Goal: Task Accomplishment & Management: Manage account settings

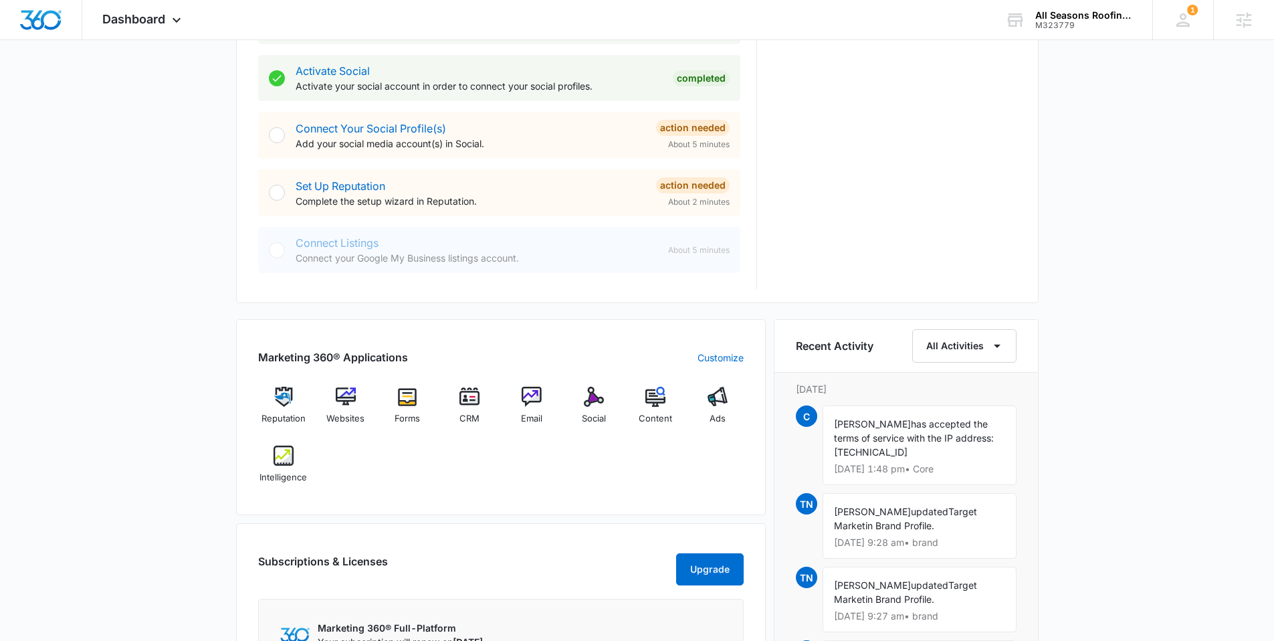
scroll to position [556, 0]
click at [346, 396] on img at bounding box center [346, 395] width 20 height 20
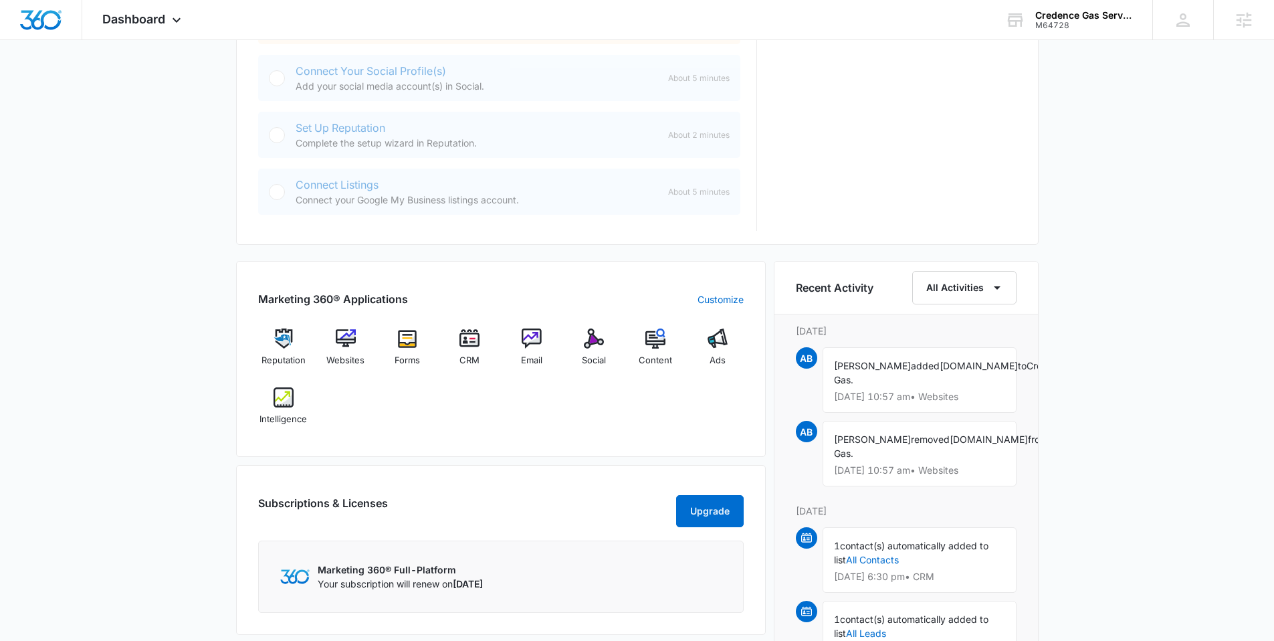
scroll to position [700, 0]
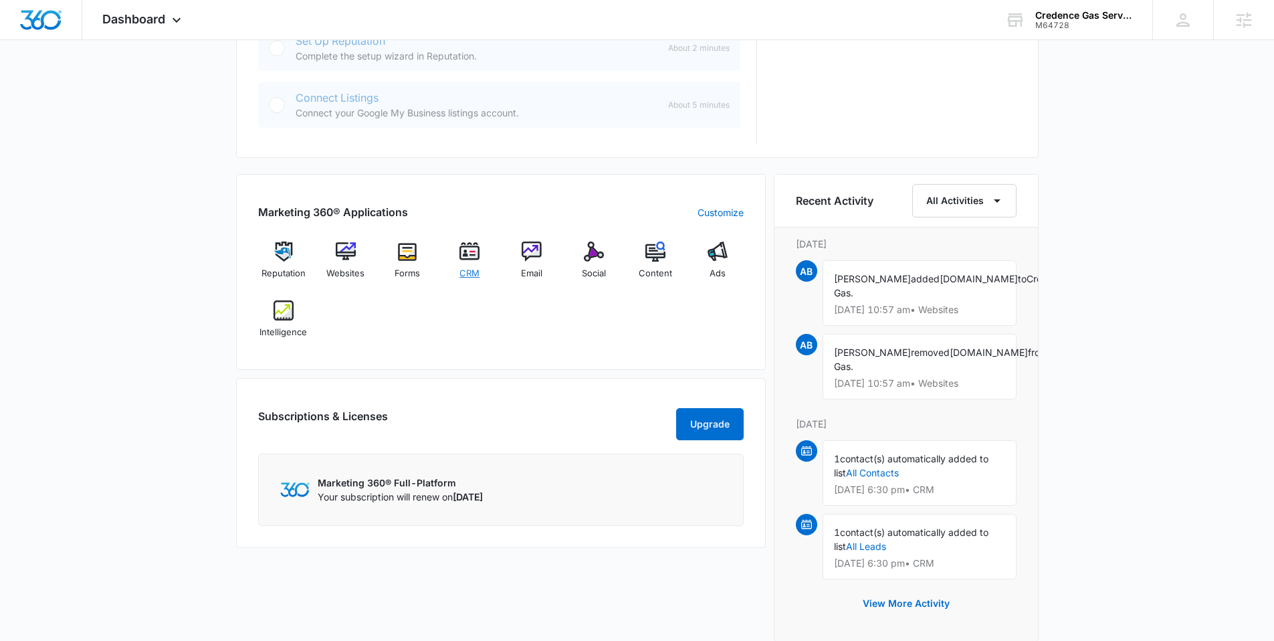
click at [466, 251] on img at bounding box center [469, 251] width 20 height 20
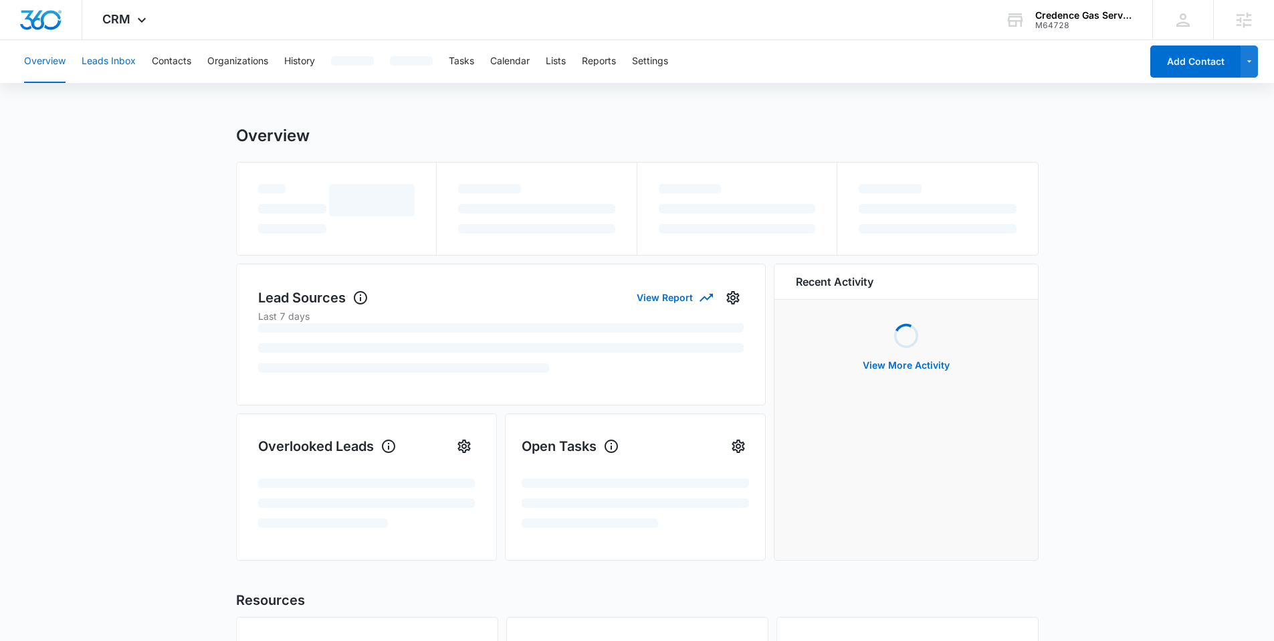
click at [110, 55] on button "Leads Inbox" at bounding box center [109, 61] width 54 height 43
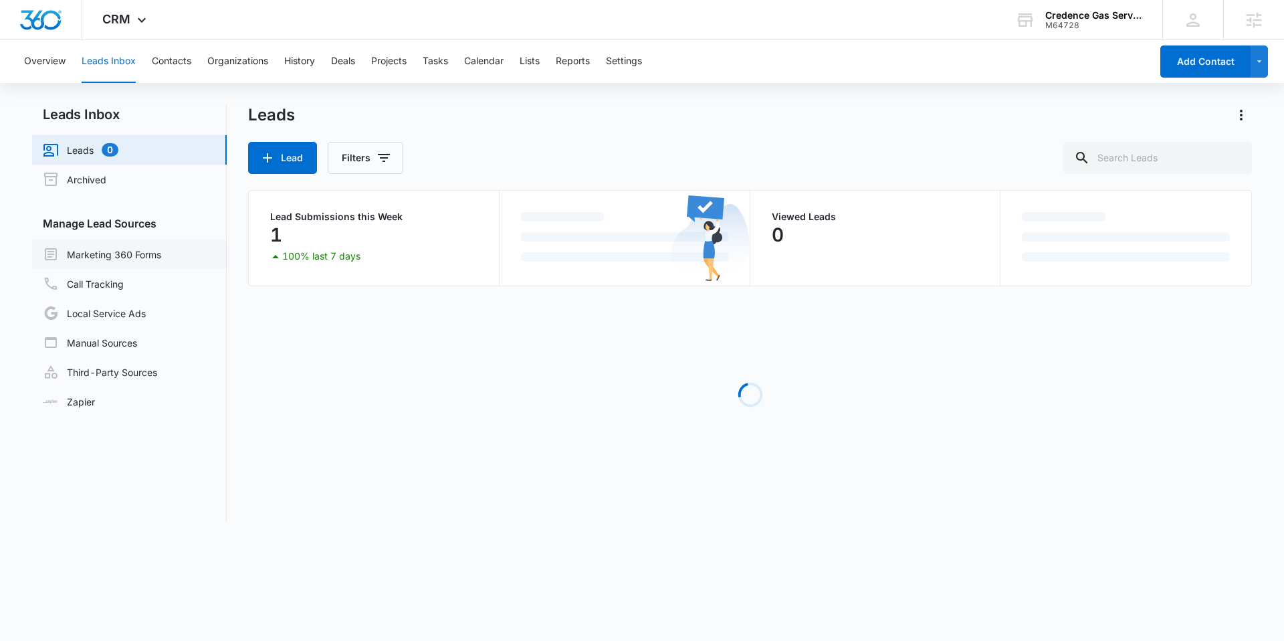
click at [137, 253] on link "Marketing 360 Forms" at bounding box center [102, 254] width 118 height 16
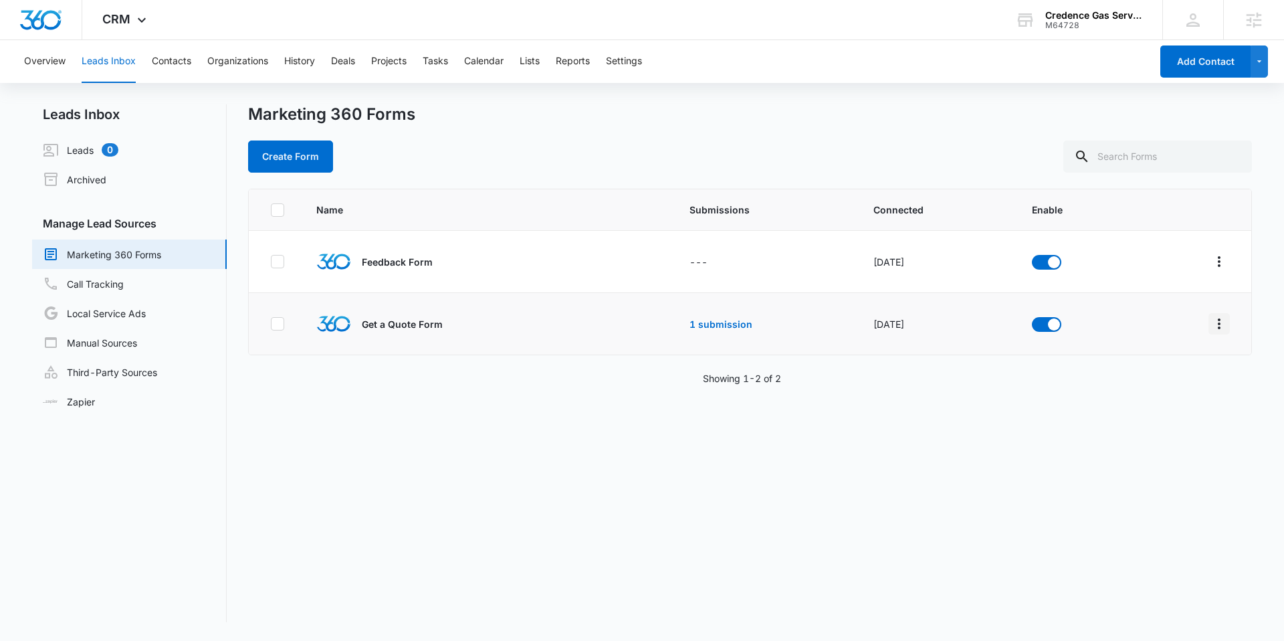
click at [1211, 323] on icon "Overflow Menu" at bounding box center [1219, 324] width 16 height 16
click at [1191, 397] on button "Field Mapping" at bounding box center [1158, 401] width 124 height 20
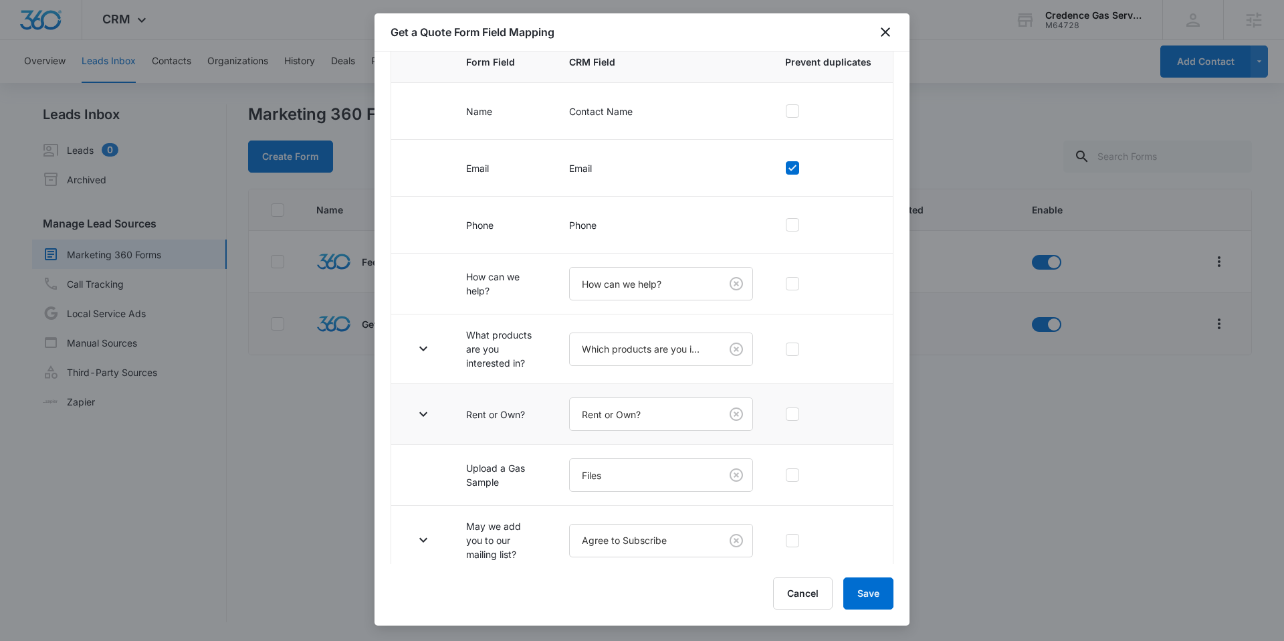
scroll to position [151, 0]
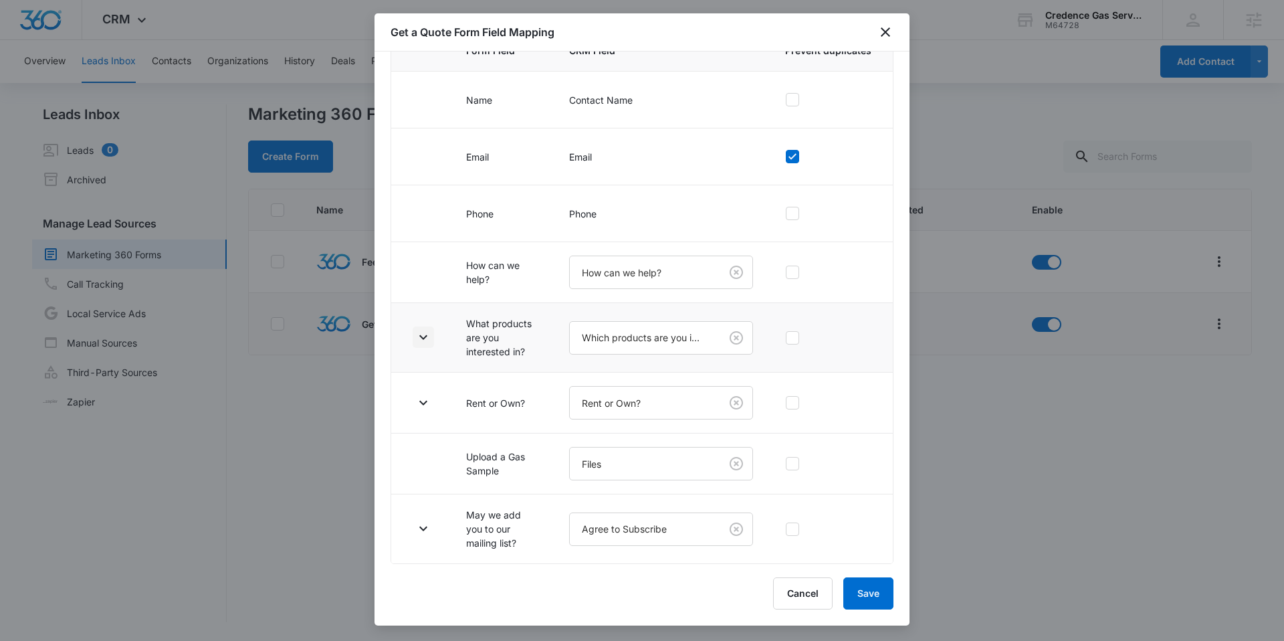
click at [429, 338] on icon "button" at bounding box center [423, 337] width 16 height 16
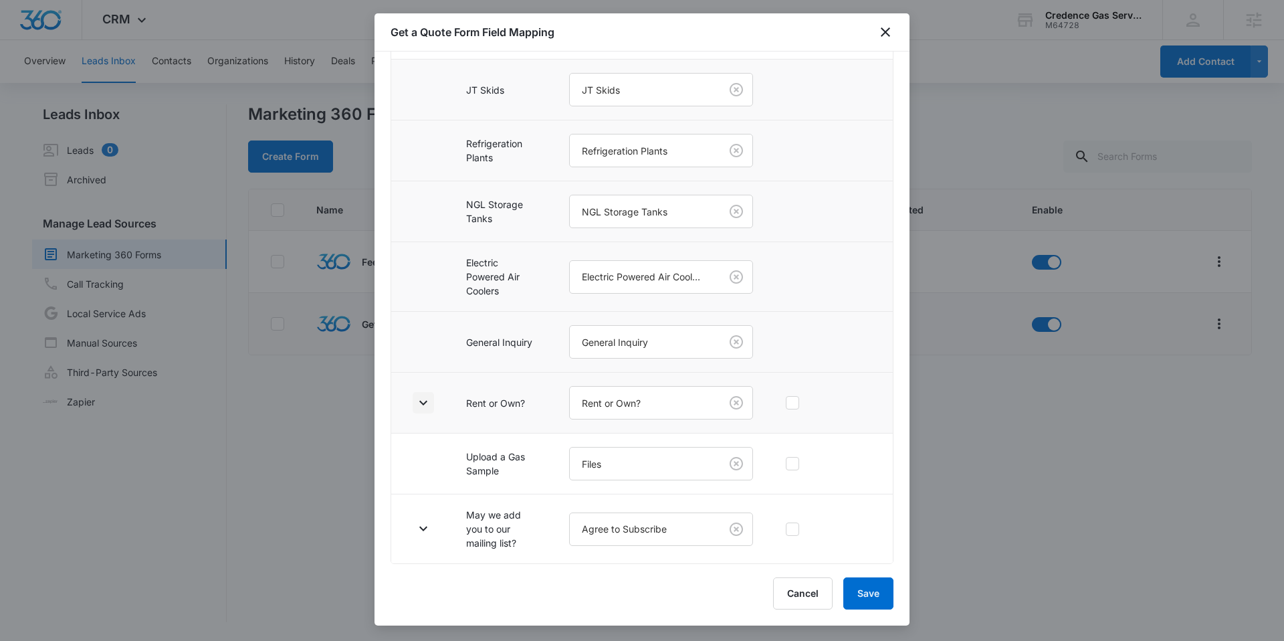
click at [419, 401] on icon "button" at bounding box center [423, 403] width 16 height 16
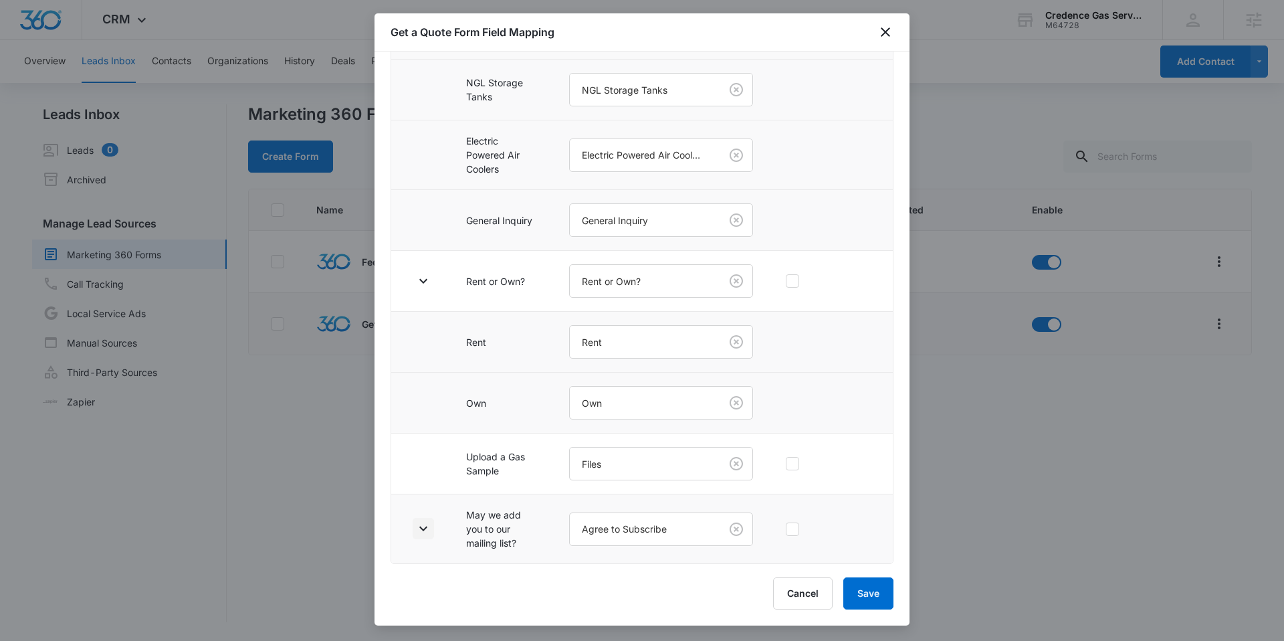
click at [429, 519] on button "button" at bounding box center [423, 528] width 21 height 21
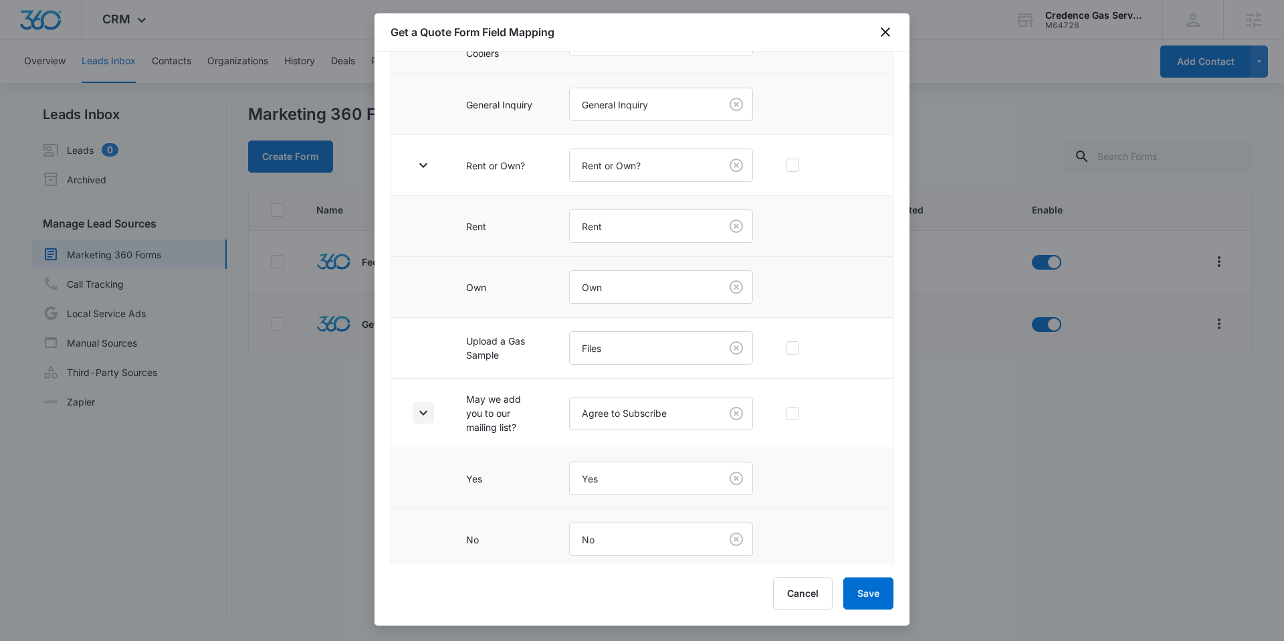
scroll to position [708, 0]
click at [811, 584] on button "Cancel" at bounding box center [803, 593] width 60 height 32
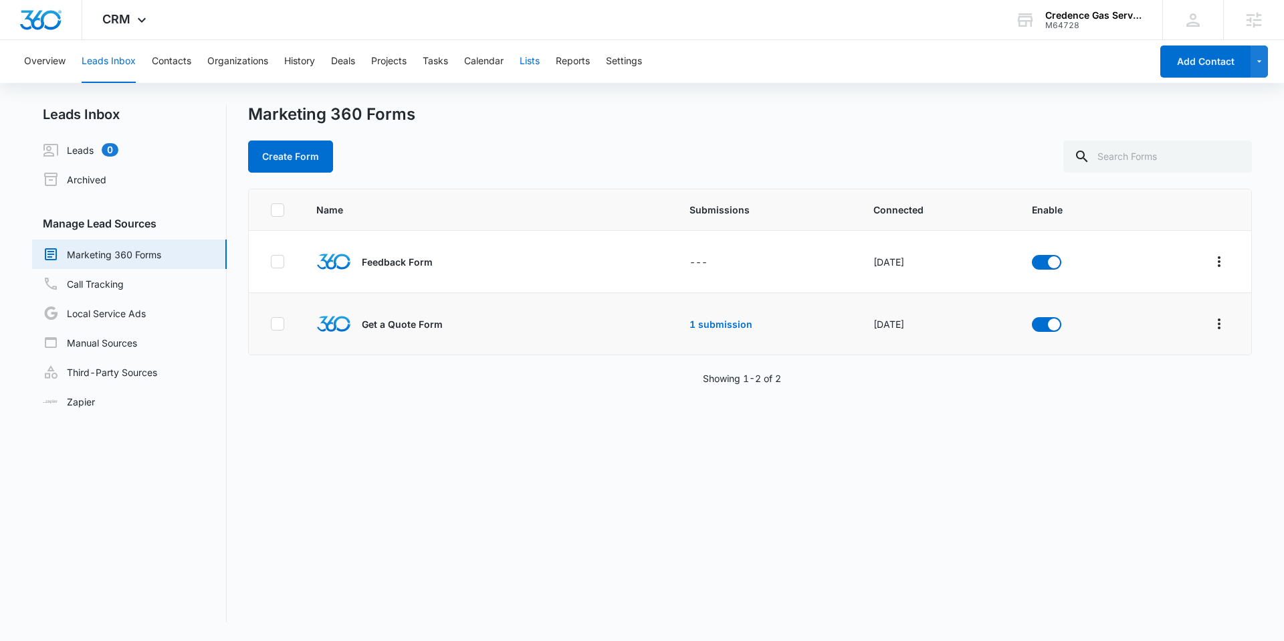
click at [532, 64] on button "Lists" at bounding box center [530, 61] width 20 height 43
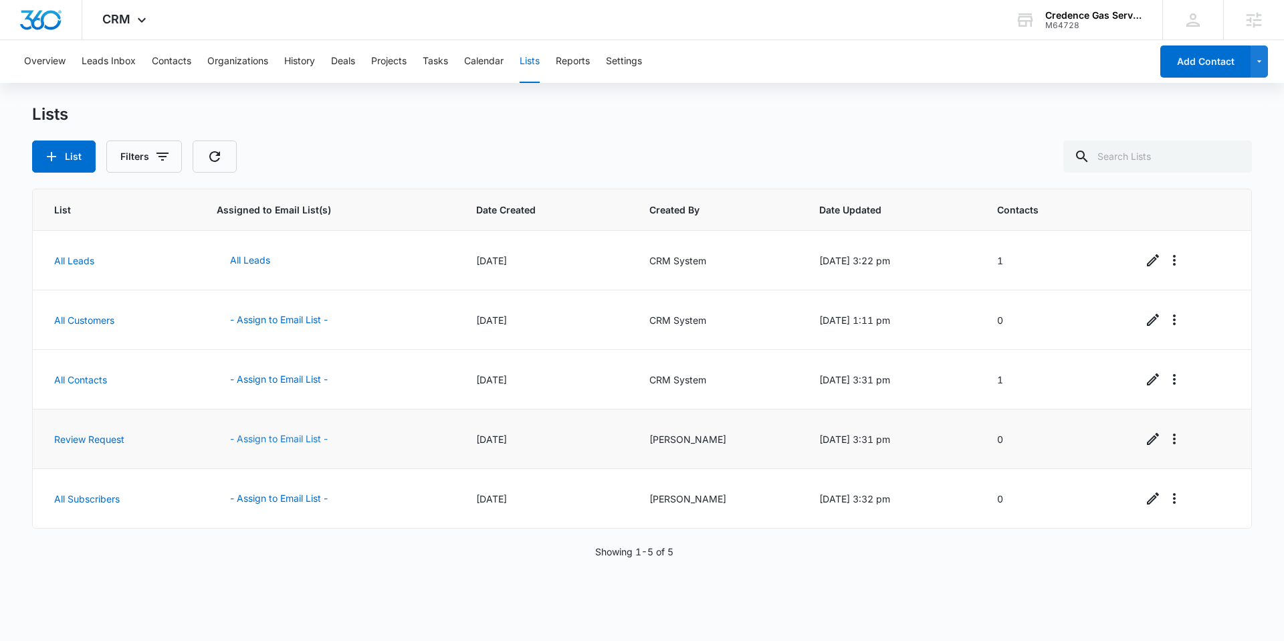
click at [273, 431] on button "- Assign to Email List -" at bounding box center [279, 439] width 124 height 32
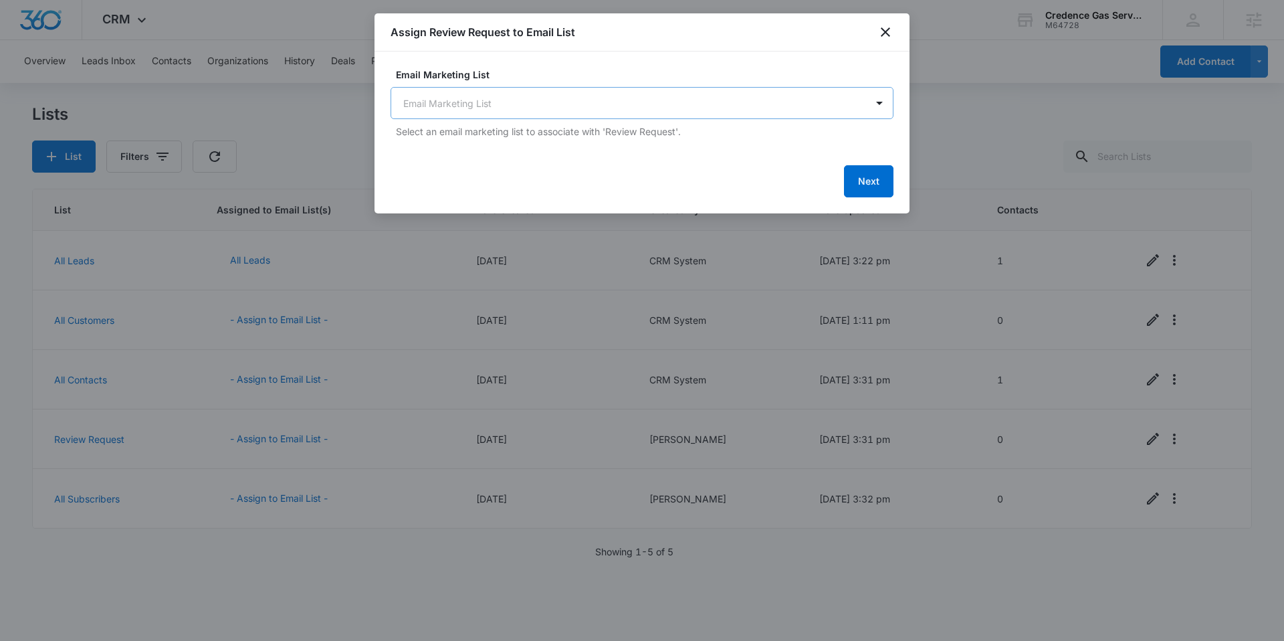
click at [514, 110] on body "CRM Apps Reputation Websites Forms CRM Email Social Content Ads Intelligence Fi…" at bounding box center [642, 320] width 1284 height 641
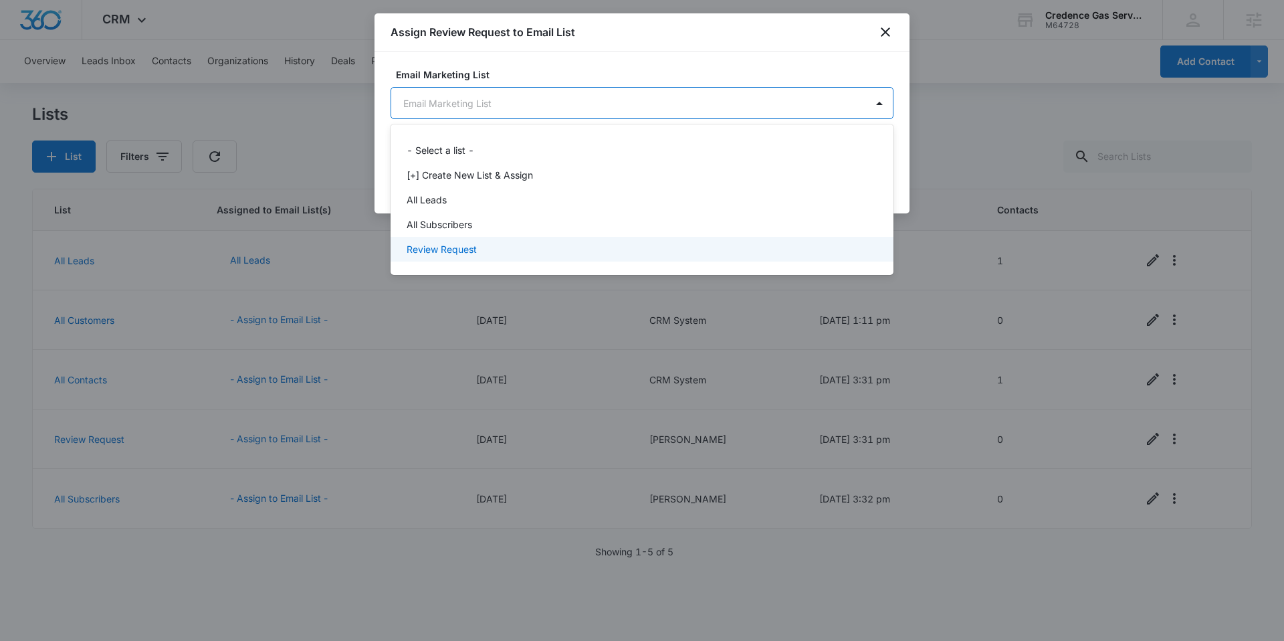
click at [510, 246] on div "Review Request" at bounding box center [641, 249] width 468 height 14
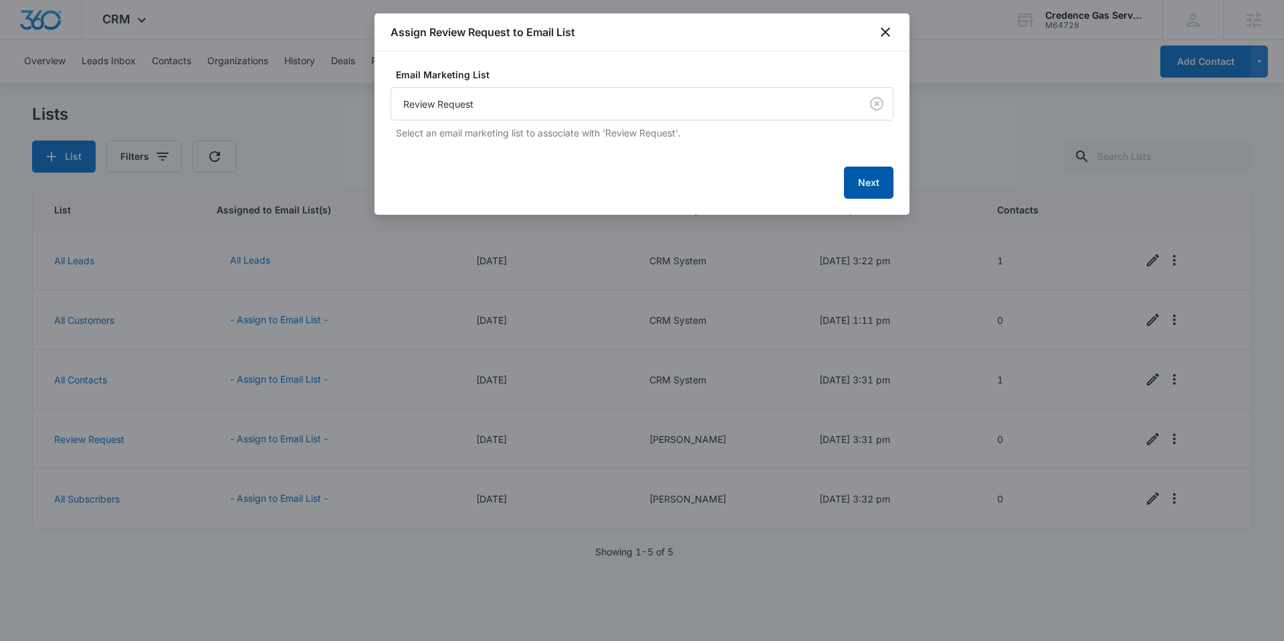
click at [871, 183] on button "Next" at bounding box center [868, 183] width 49 height 32
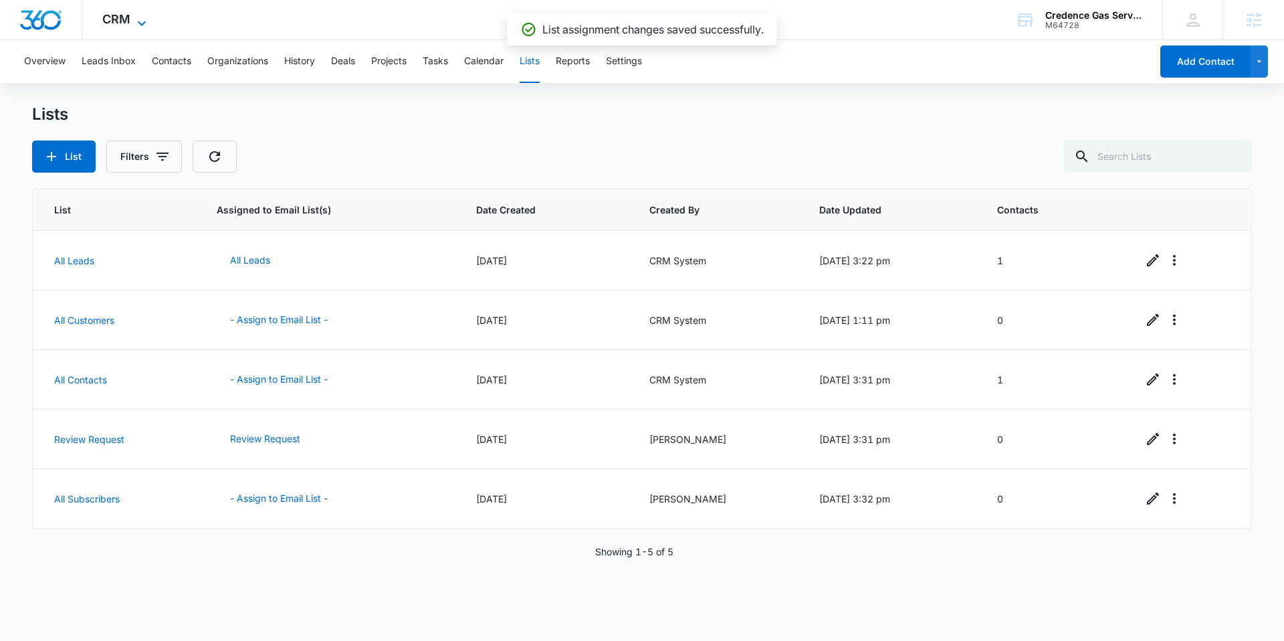
click at [108, 12] on span "CRM" at bounding box center [116, 19] width 28 height 14
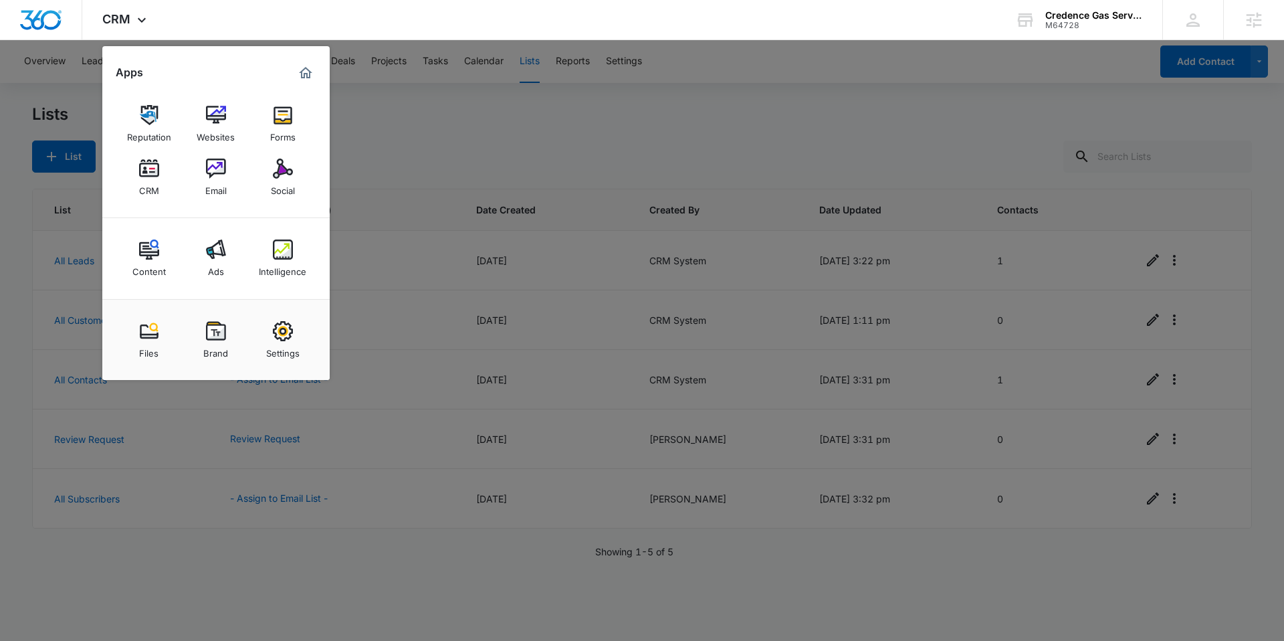
click at [423, 150] on div at bounding box center [642, 320] width 1284 height 641
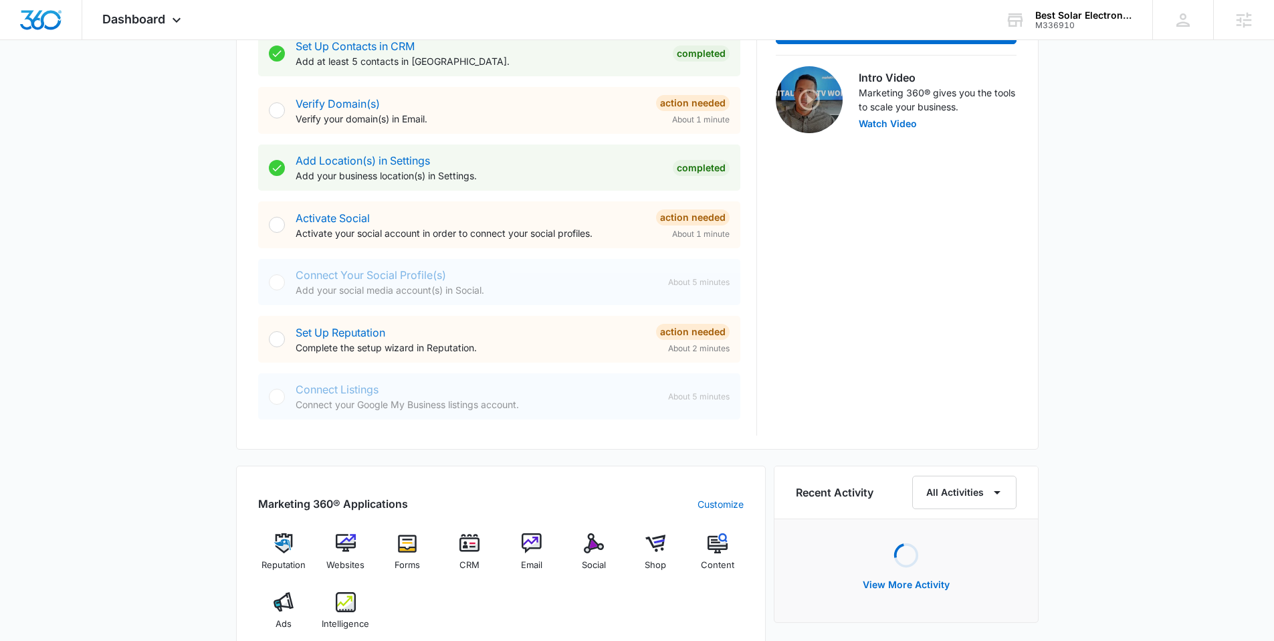
scroll to position [546, 0]
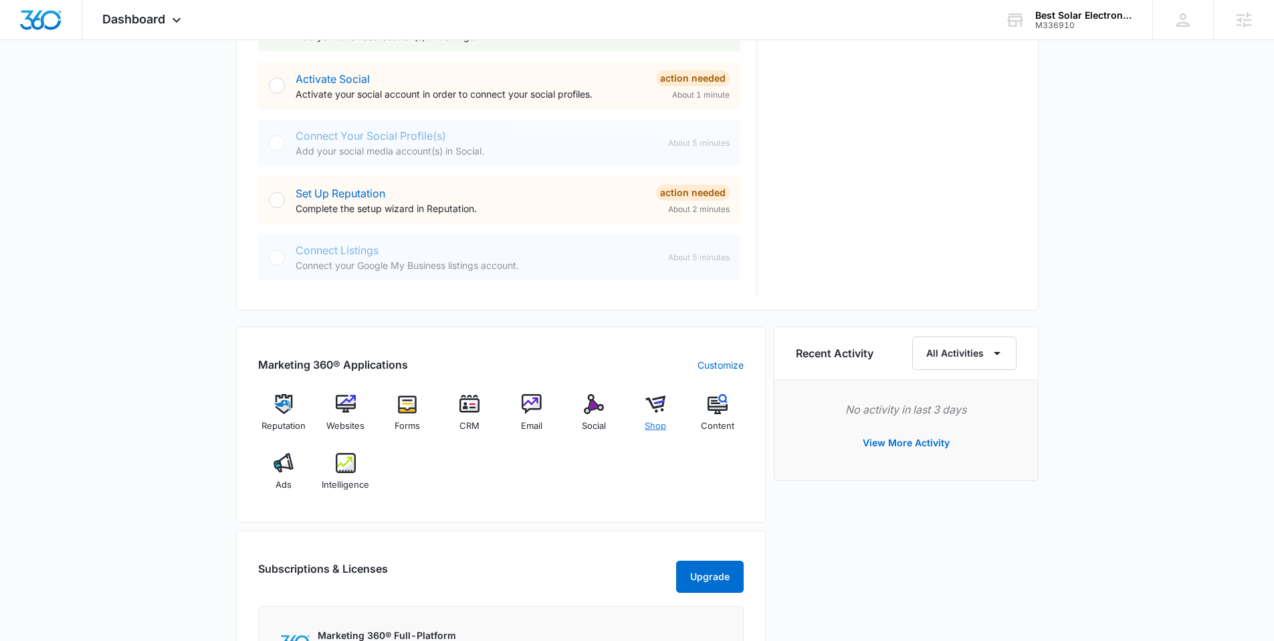
click at [651, 405] on img at bounding box center [655, 404] width 20 height 20
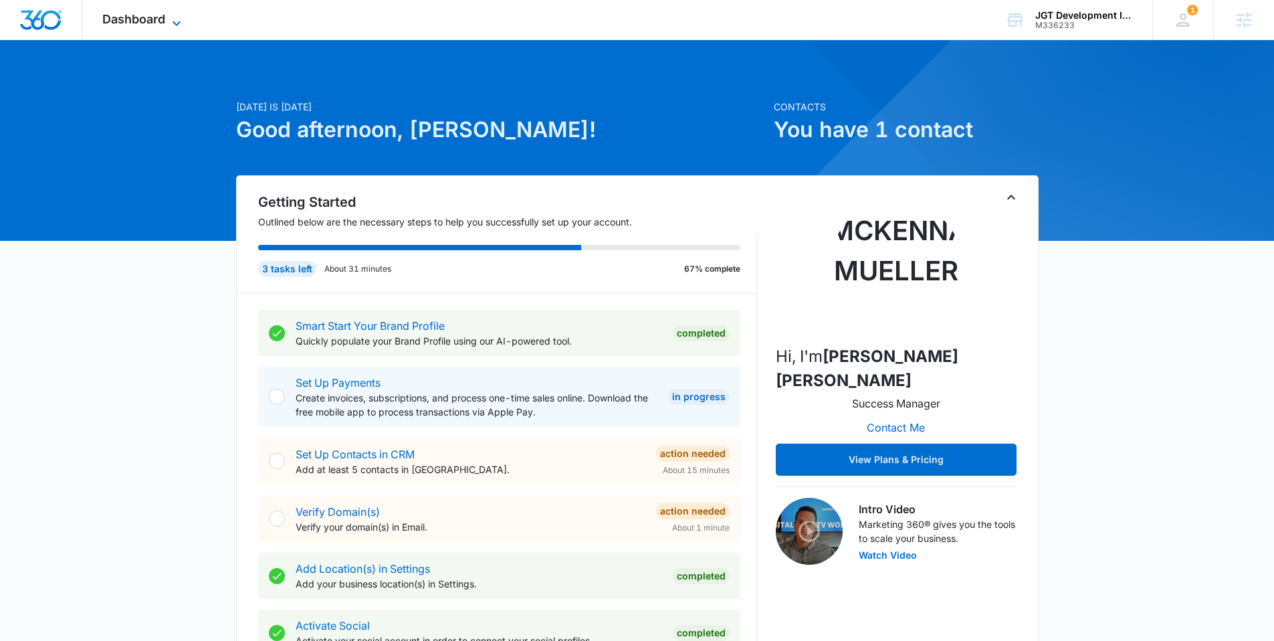
click at [112, 13] on span "Dashboard" at bounding box center [133, 19] width 63 height 14
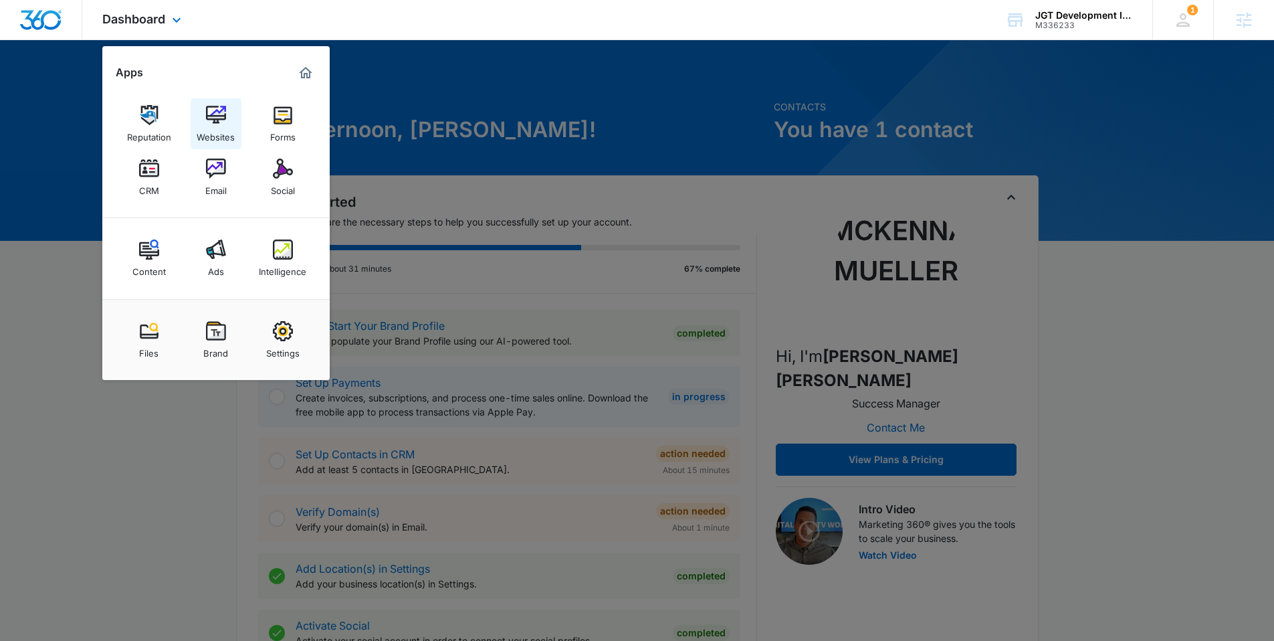
click at [227, 136] on div "Websites" at bounding box center [216, 133] width 38 height 17
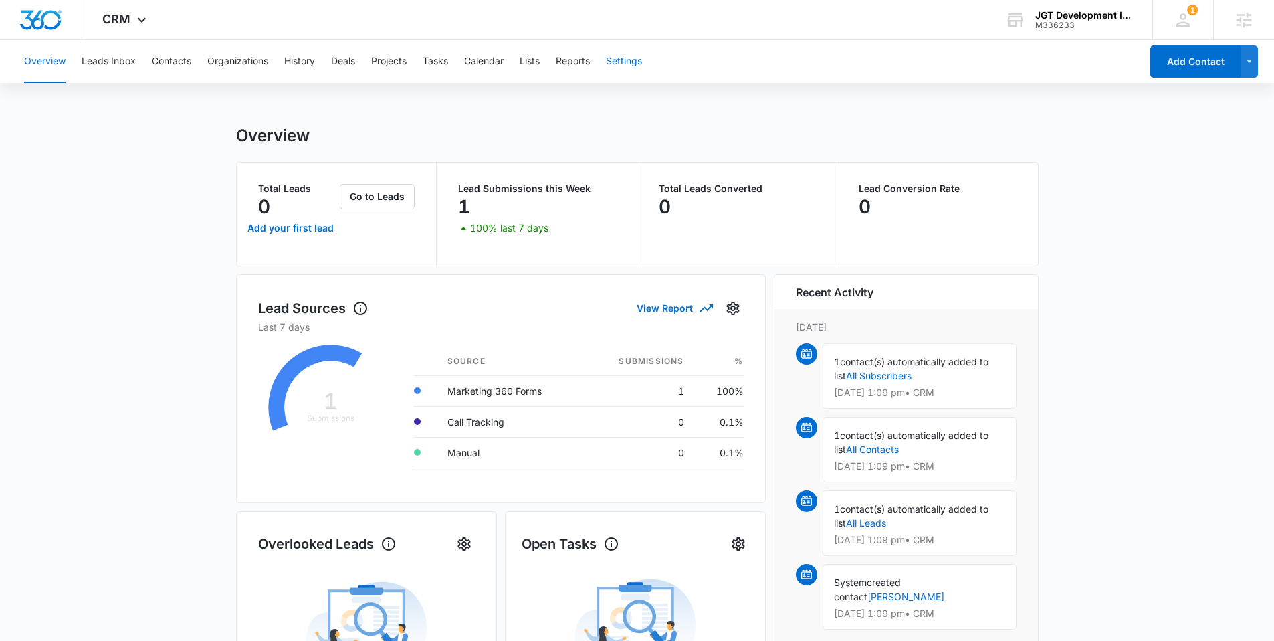
click at [629, 62] on button "Settings" at bounding box center [624, 61] width 36 height 43
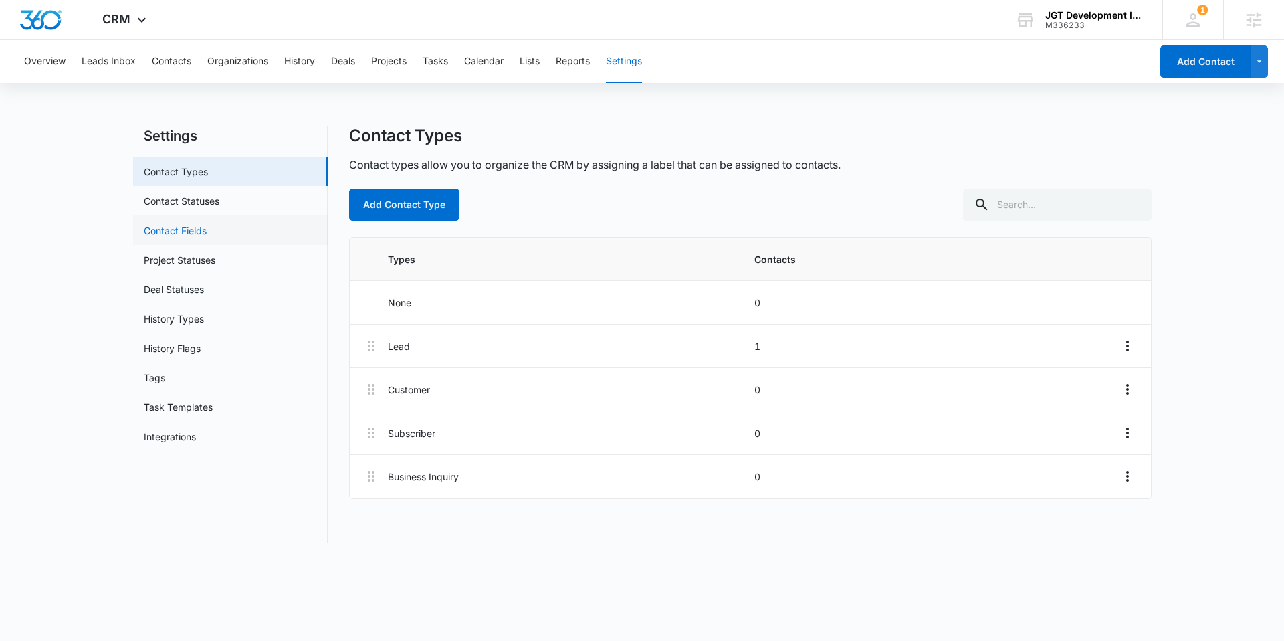
click at [204, 231] on link "Contact Fields" at bounding box center [175, 230] width 63 height 14
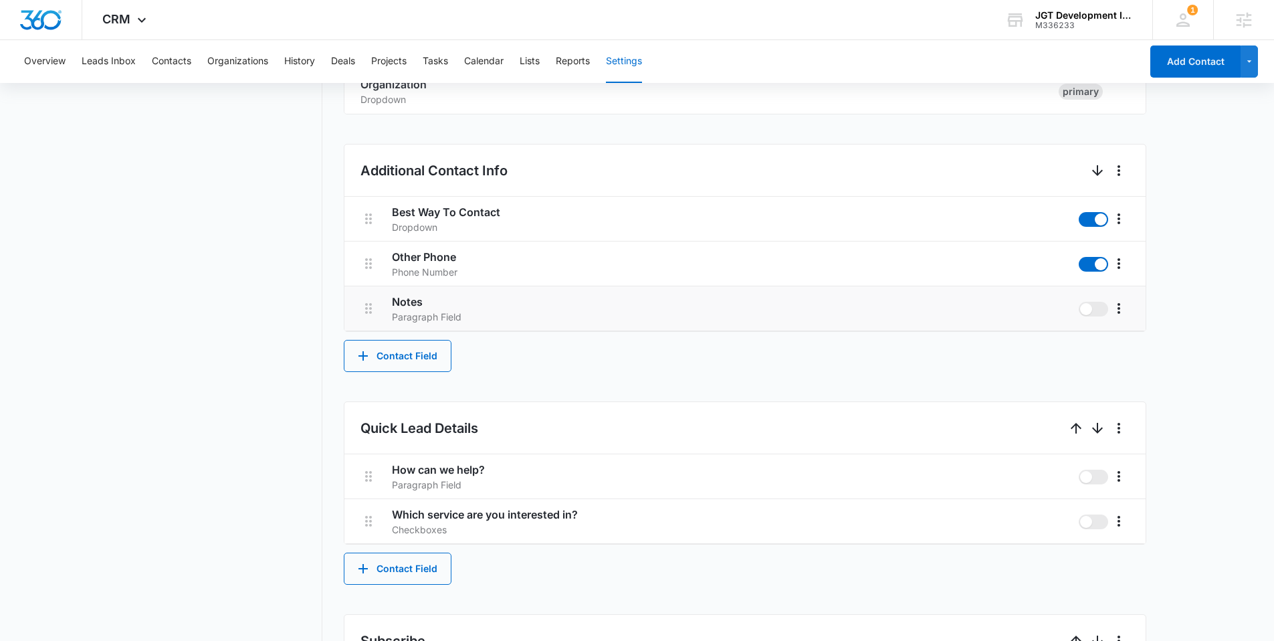
scroll to position [600, 0]
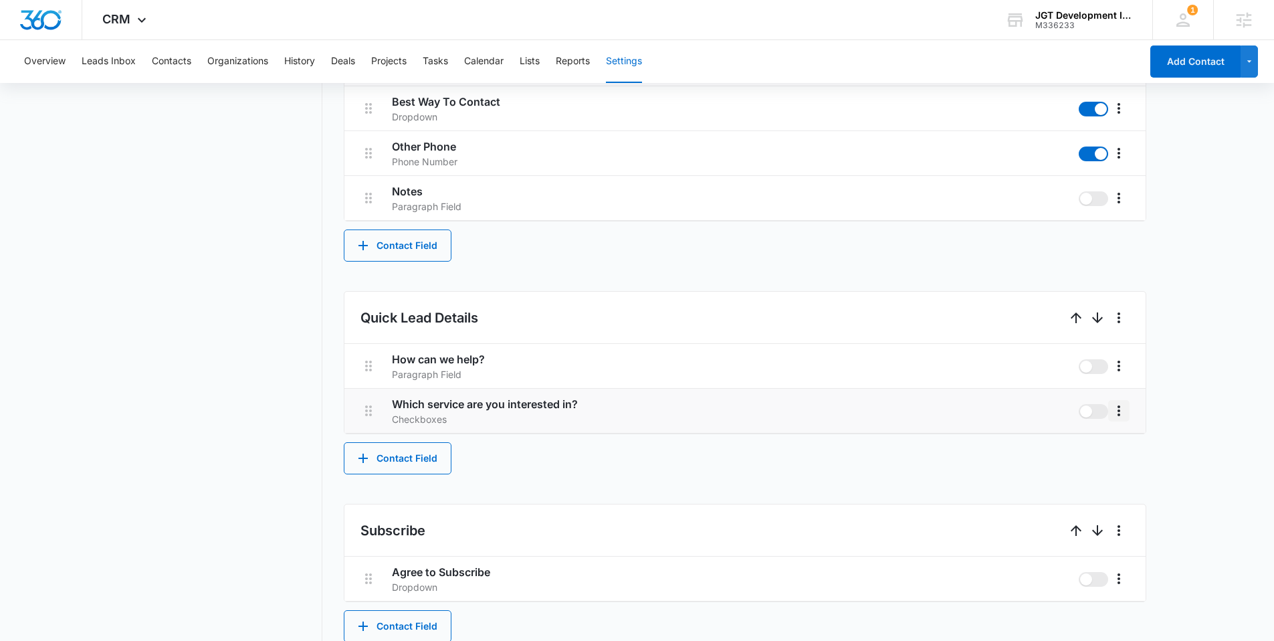
click at [1121, 407] on icon "More" at bounding box center [1119, 411] width 16 height 16
click at [1125, 448] on div "Edit" at bounding box center [1139, 447] width 28 height 9
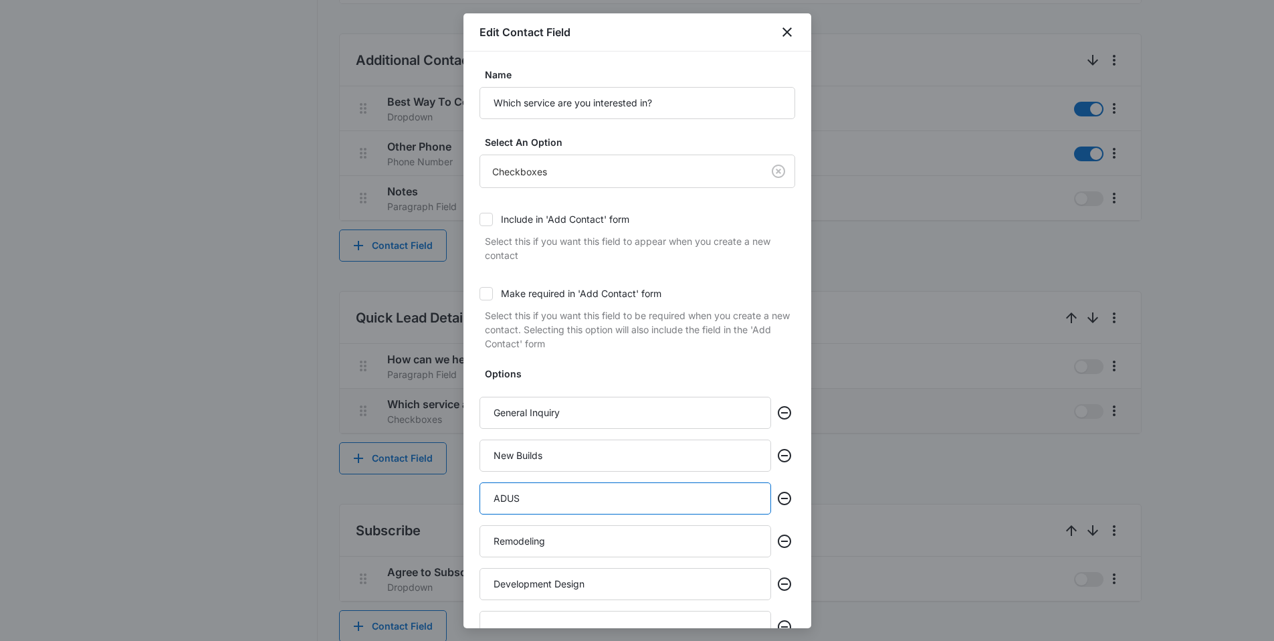
click at [578, 499] on input "ADUS" at bounding box center [626, 498] width 292 height 32
paste input "Home Addition"
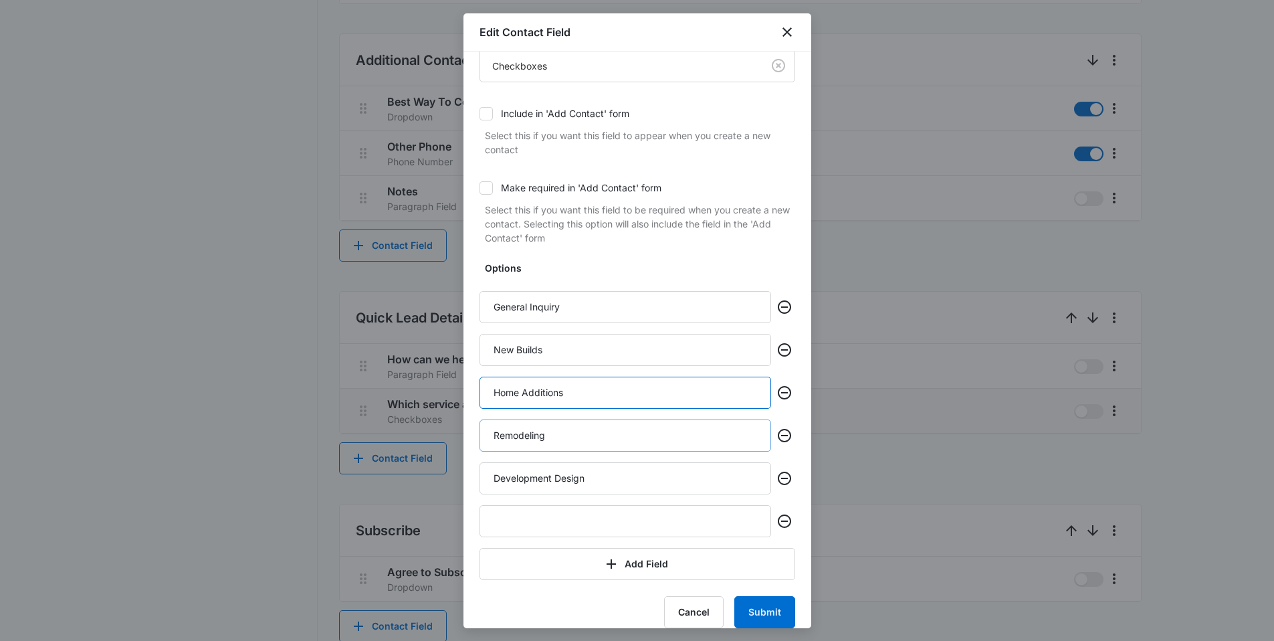
scroll to position [117, 0]
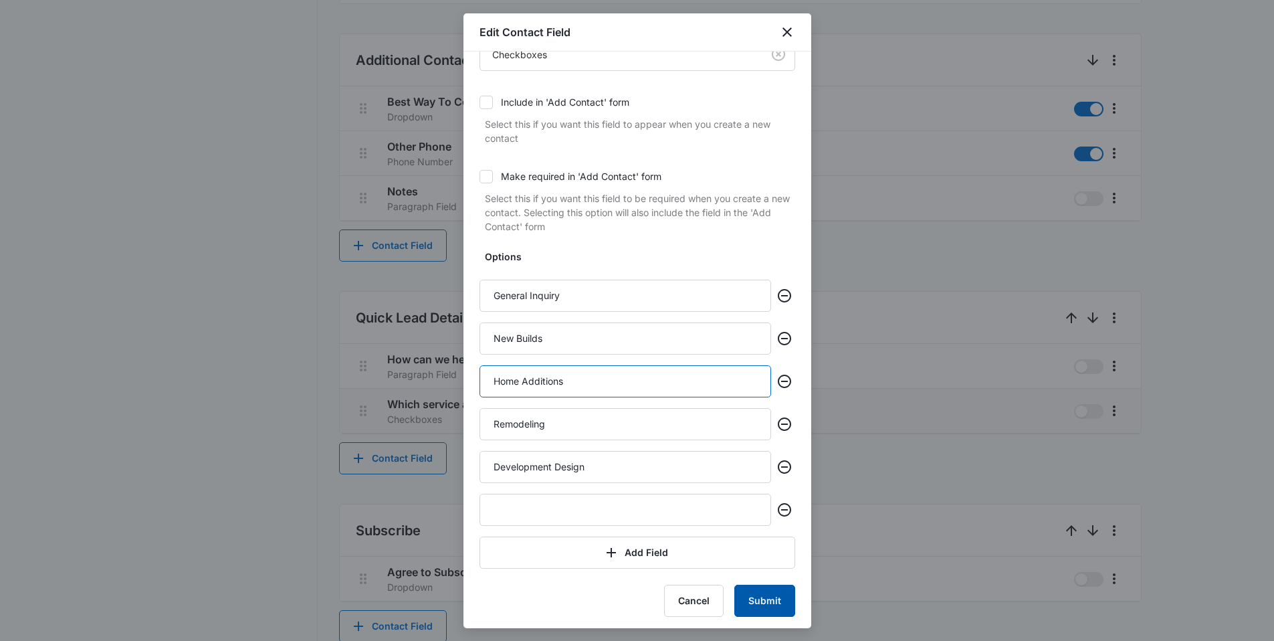
type input "Home Additions"
click at [746, 596] on button "Submit" at bounding box center [764, 601] width 61 height 32
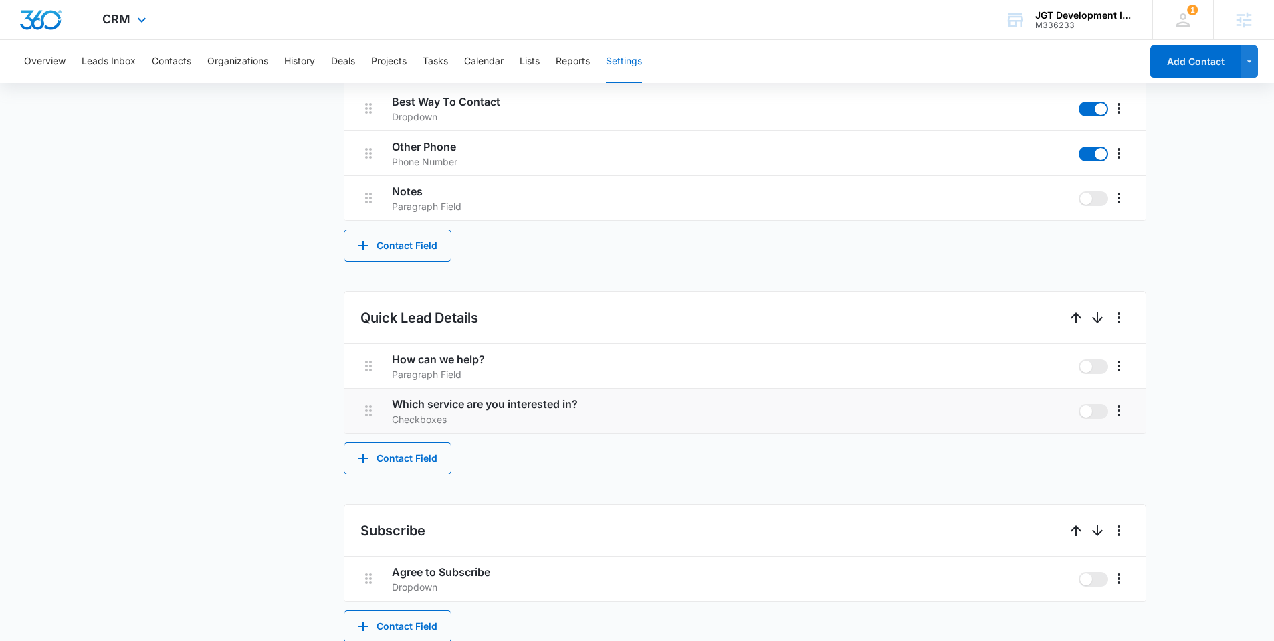
click at [114, 26] on div "CRM Apps Reputation Websites Forms CRM Email Social Content Ads Intelligence Fi…" at bounding box center [126, 19] width 88 height 39
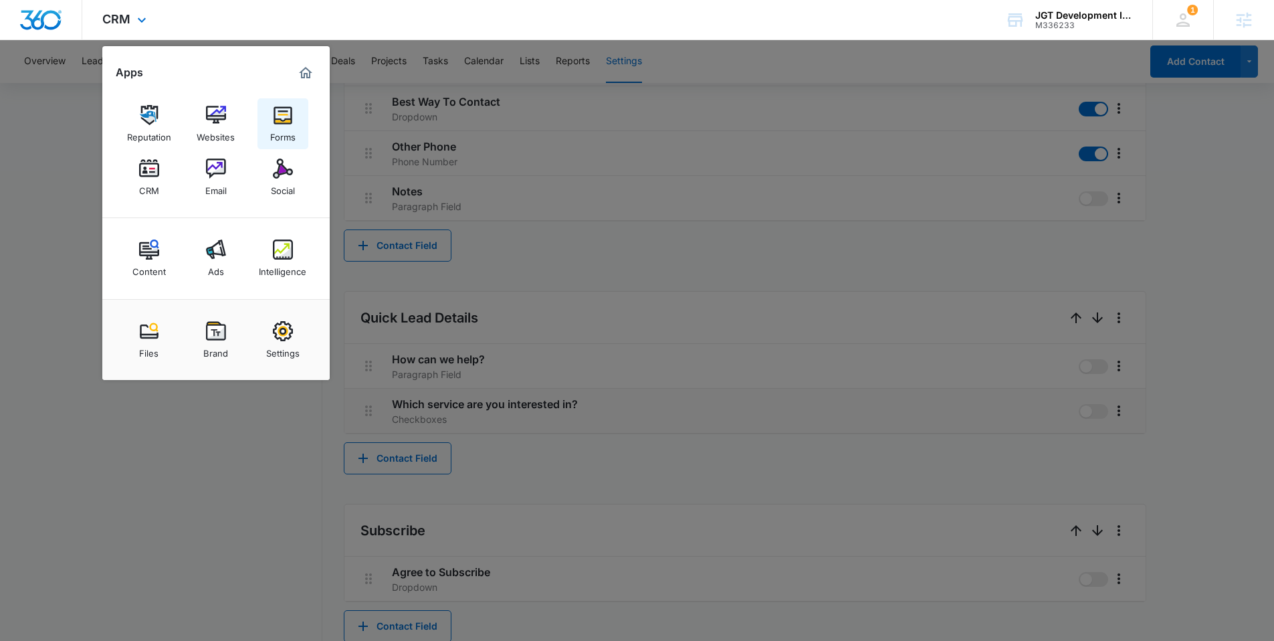
click at [278, 126] on div "Forms" at bounding box center [282, 133] width 25 height 17
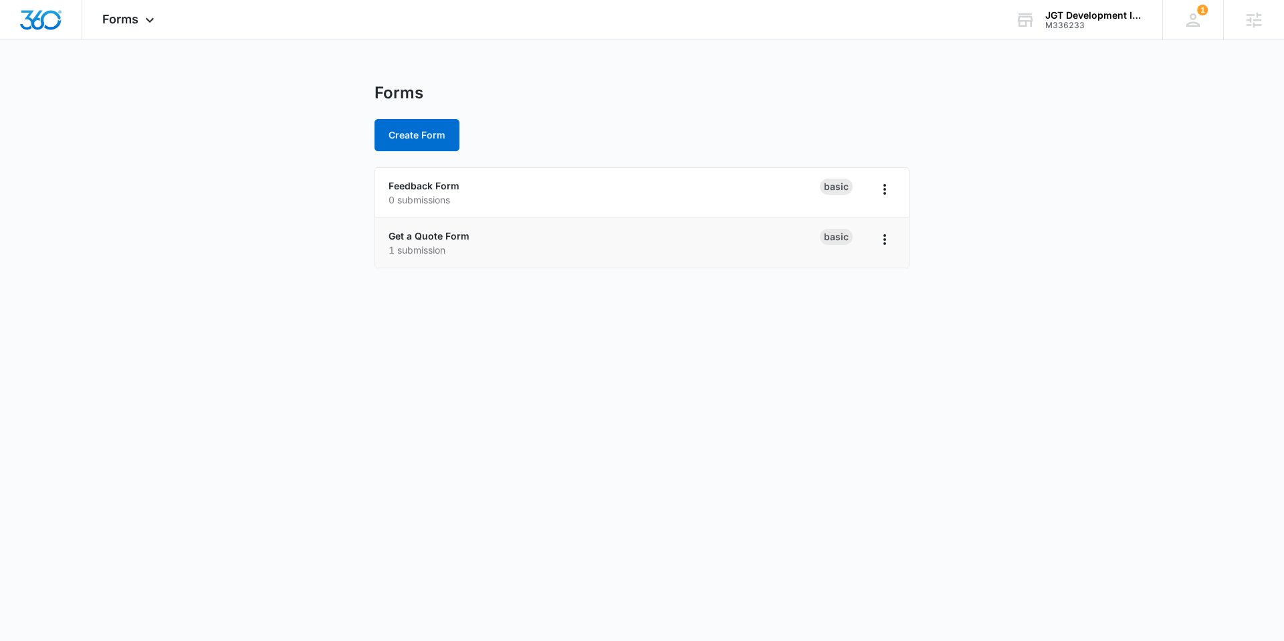
click at [402, 229] on div "Get a Quote Form 1 submission" at bounding box center [604, 243] width 431 height 28
click at [403, 234] on link "Get a Quote Form" at bounding box center [429, 235] width 81 height 11
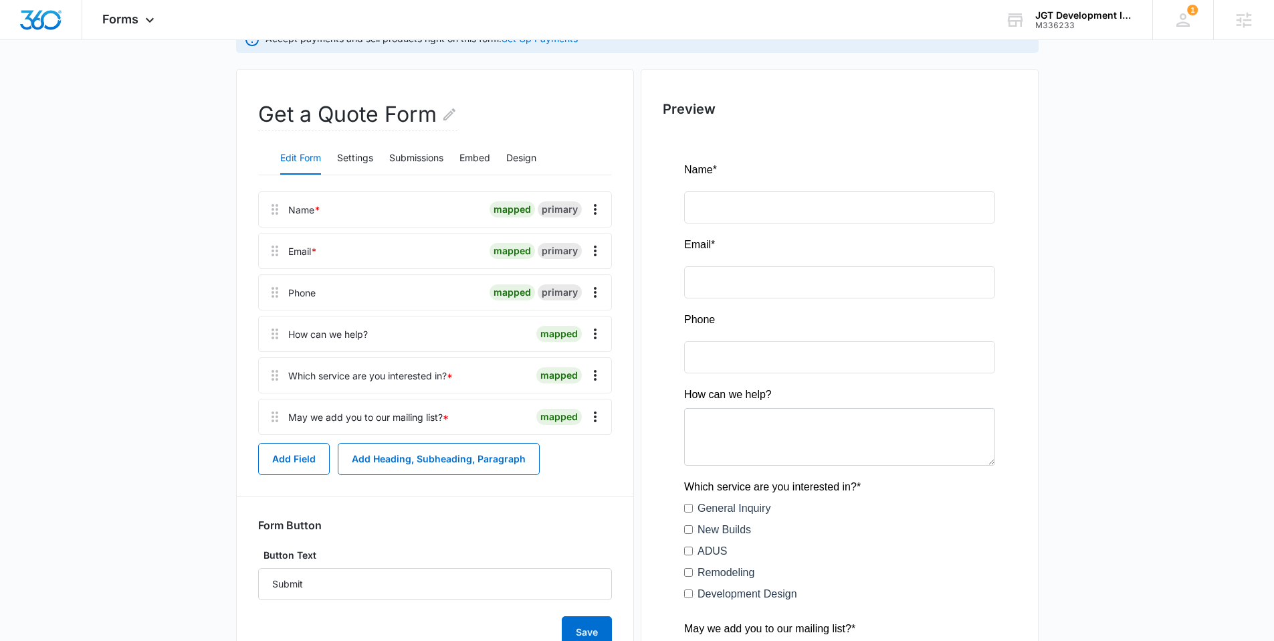
scroll to position [134, 0]
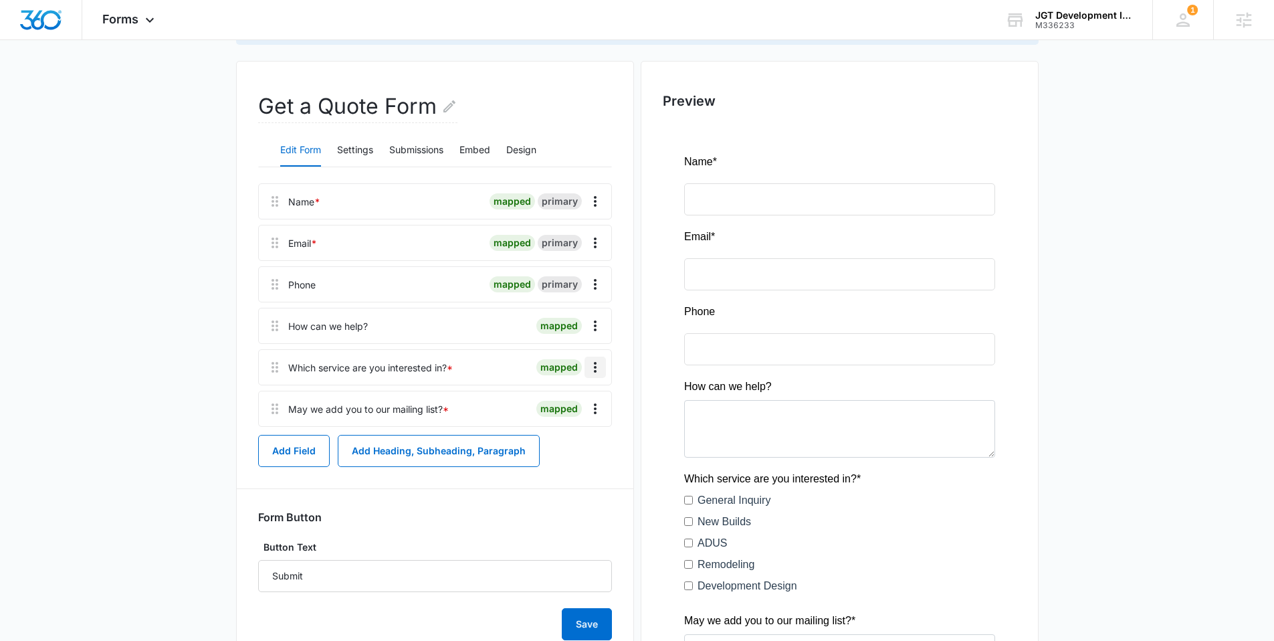
click at [597, 367] on icon "Overflow Menu" at bounding box center [595, 367] width 16 height 16
click at [577, 401] on button "Edit" at bounding box center [567, 405] width 76 height 20
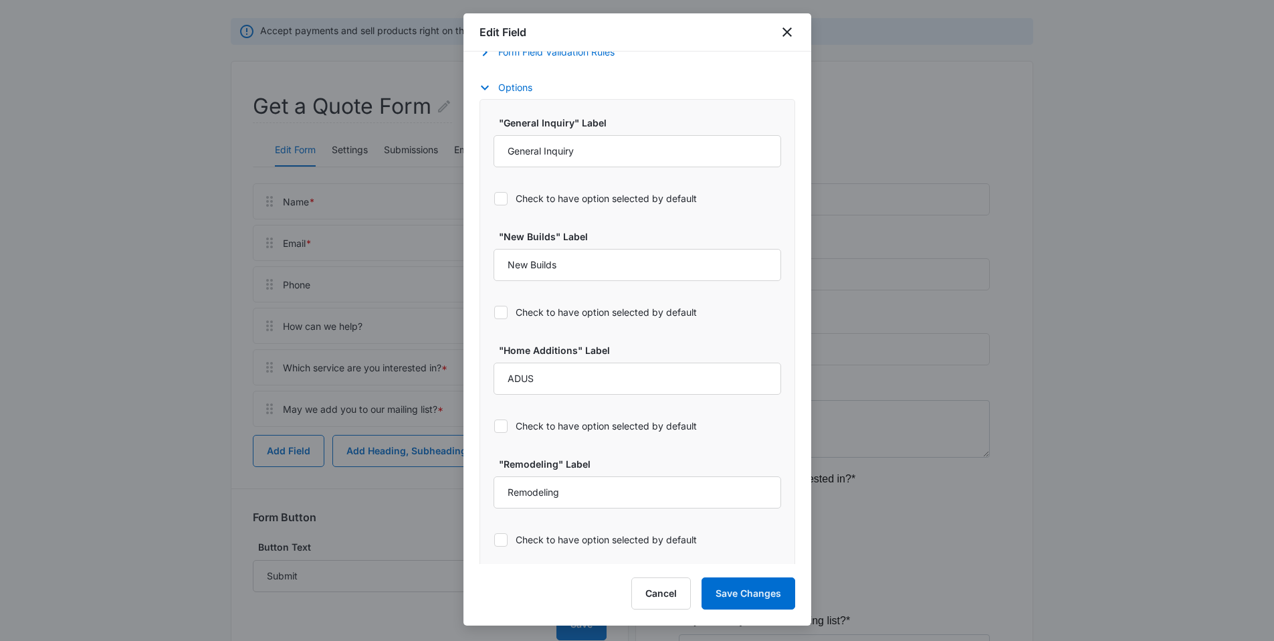
select select "350"
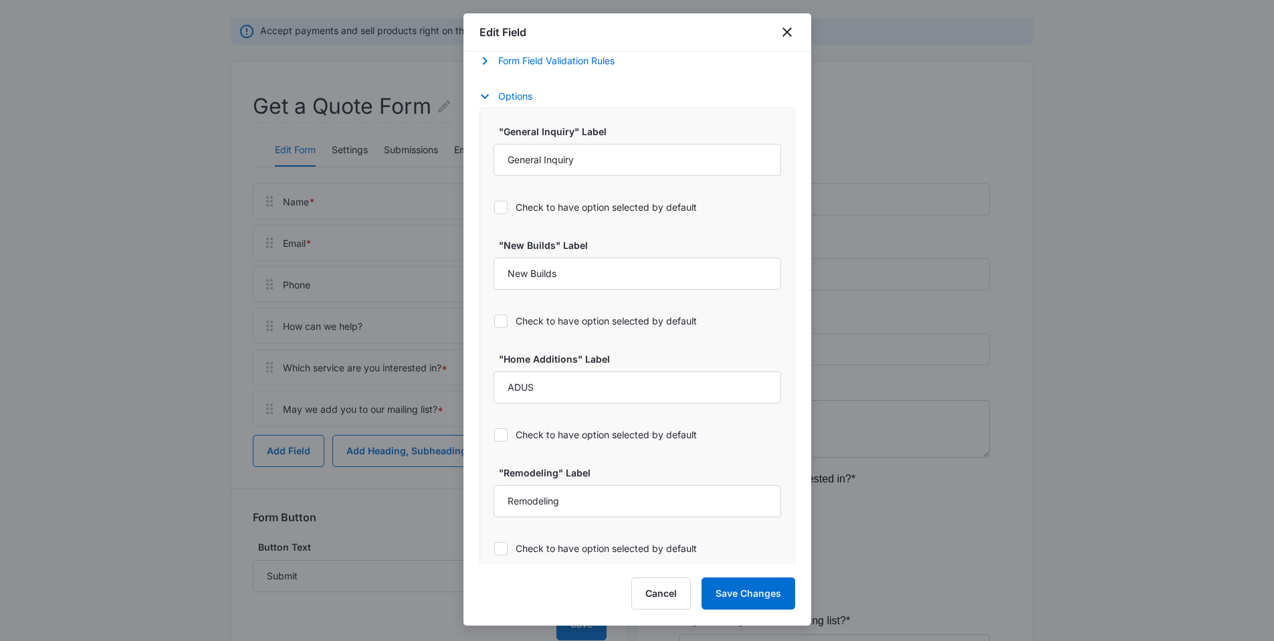
scroll to position [640, 0]
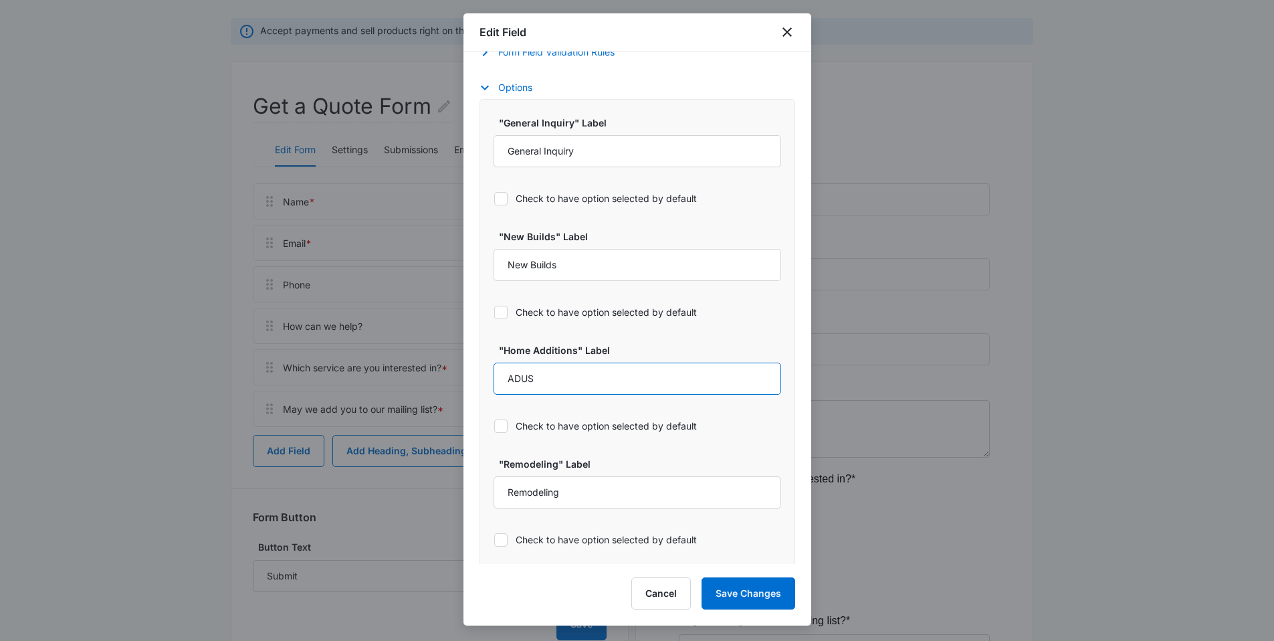
click at [557, 379] on input "ADUS" at bounding box center [638, 379] width 288 height 32
paste input "Home Addition"
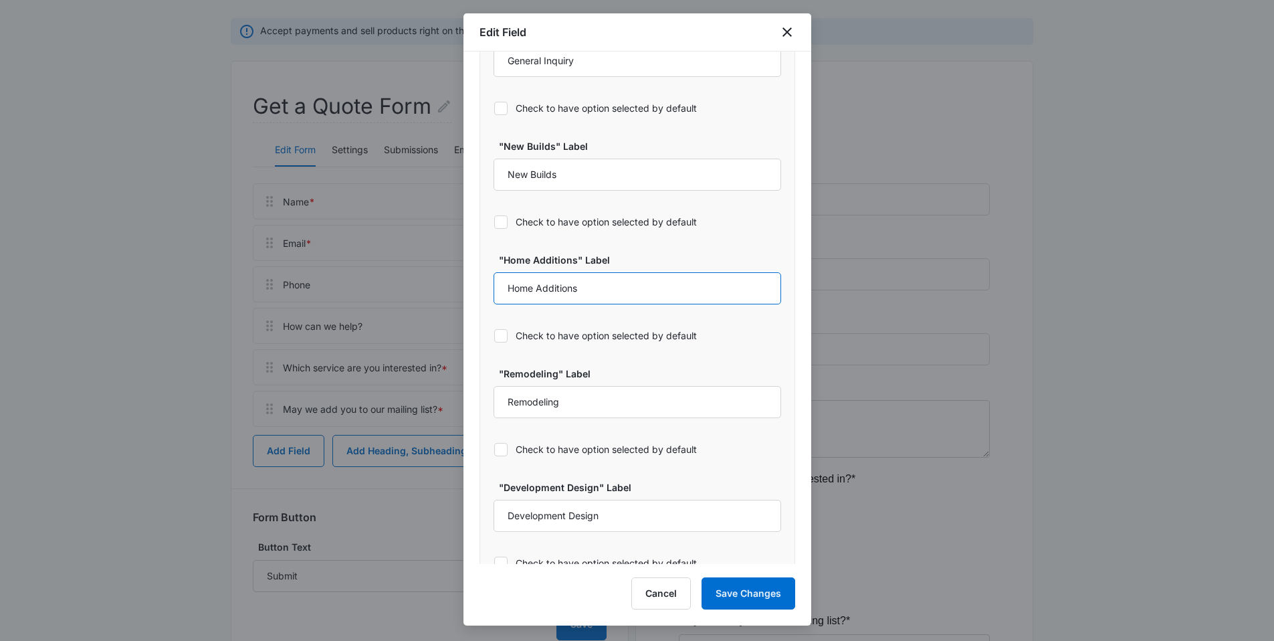
scroll to position [761, 0]
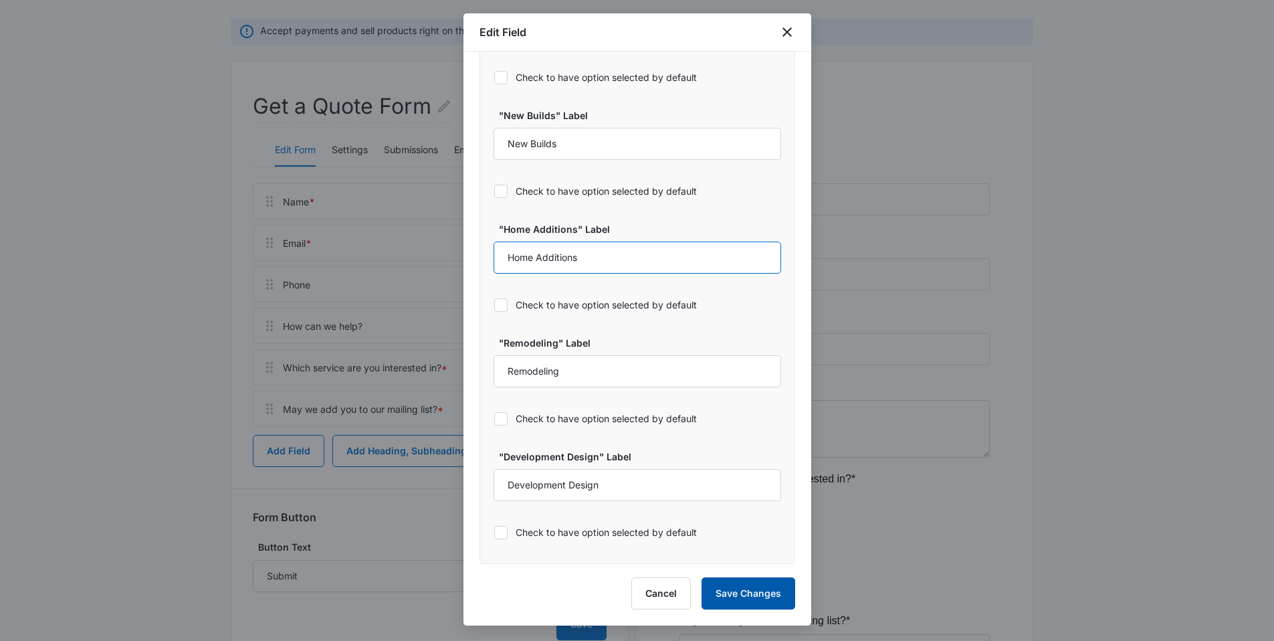
type input "Home Additions"
click at [759, 596] on button "Save Changes" at bounding box center [749, 593] width 94 height 32
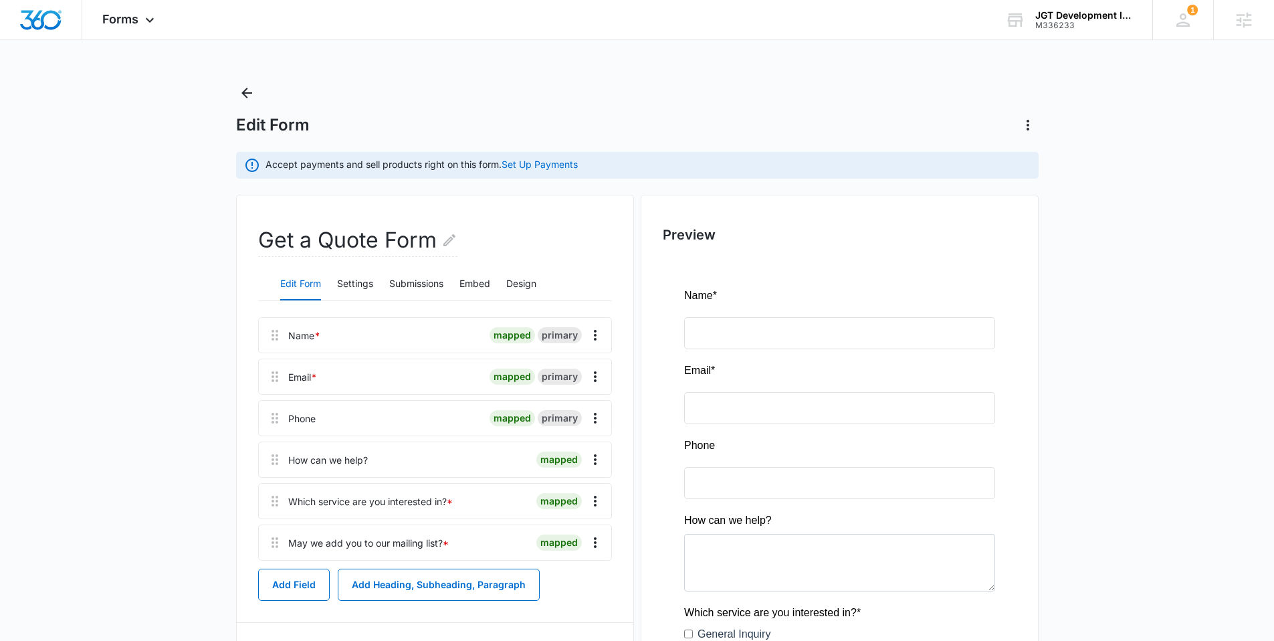
scroll to position [0, 0]
click at [254, 88] on button "Back" at bounding box center [246, 93] width 21 height 21
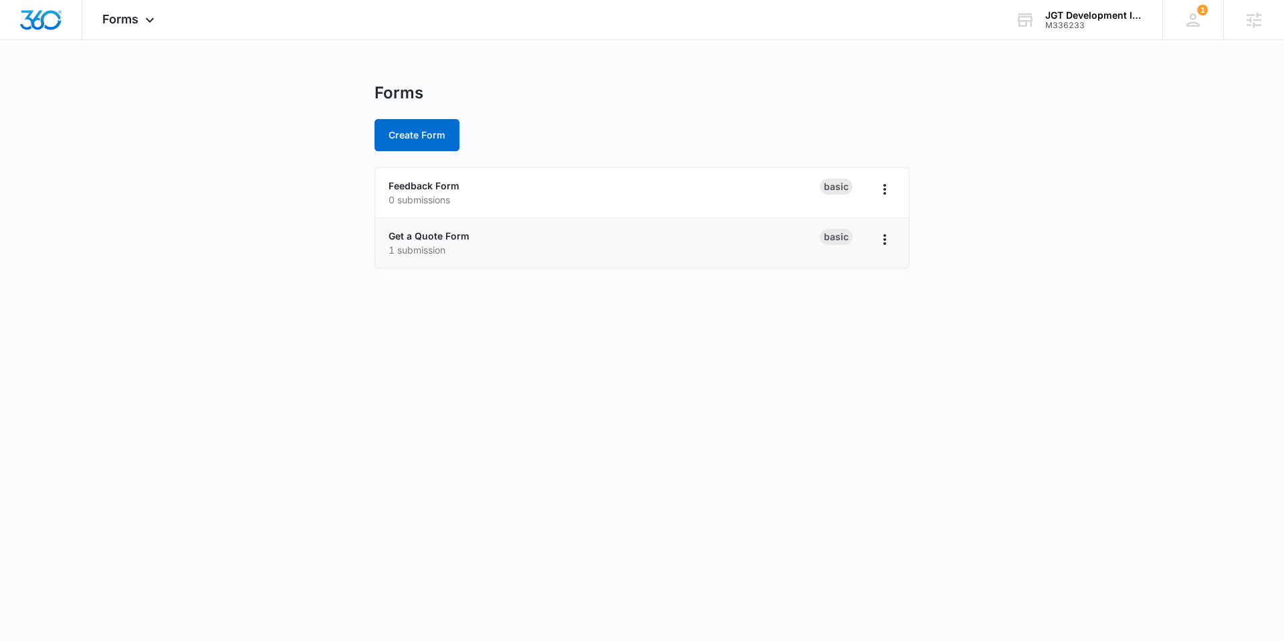
click at [406, 241] on div "Get a Quote Form 1 submission" at bounding box center [604, 243] width 431 height 28
click at [408, 237] on link "Get a Quote Form" at bounding box center [429, 235] width 81 height 11
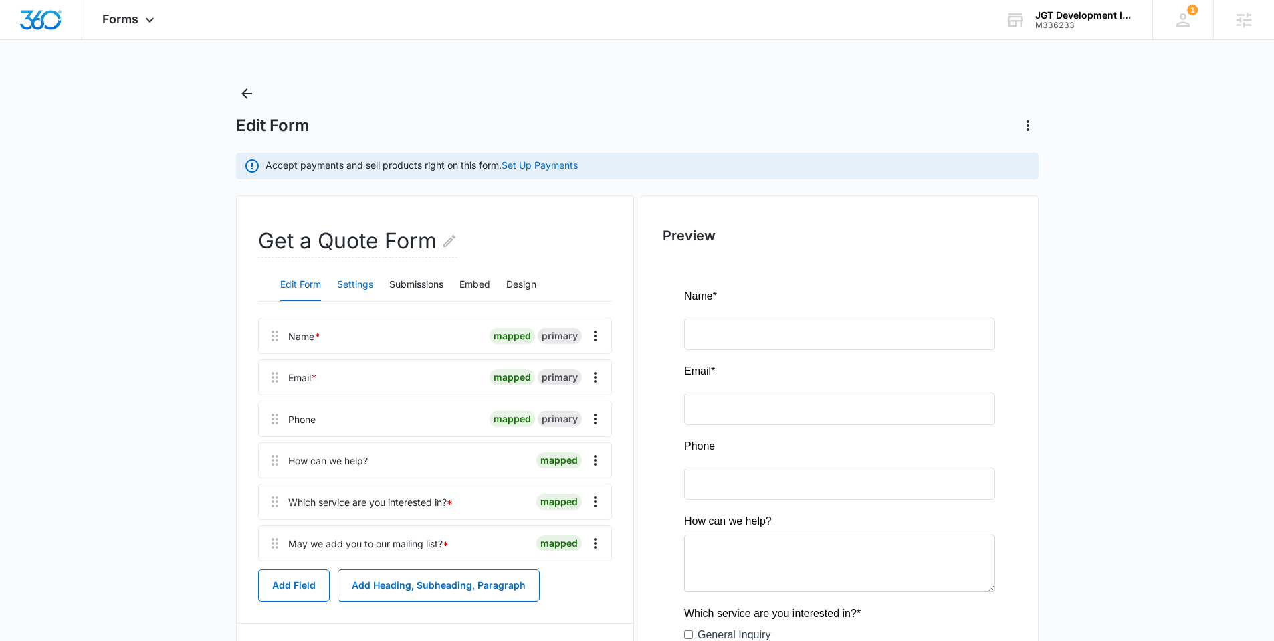
click at [350, 270] on button "Settings" at bounding box center [355, 285] width 36 height 32
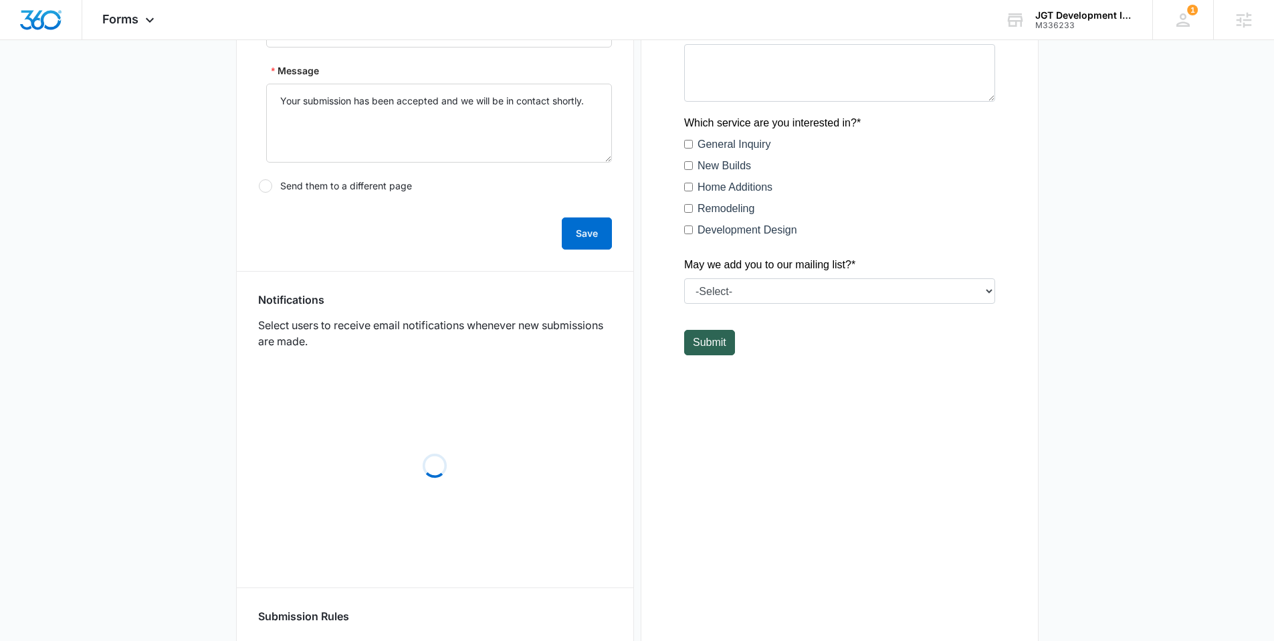
scroll to position [492, 0]
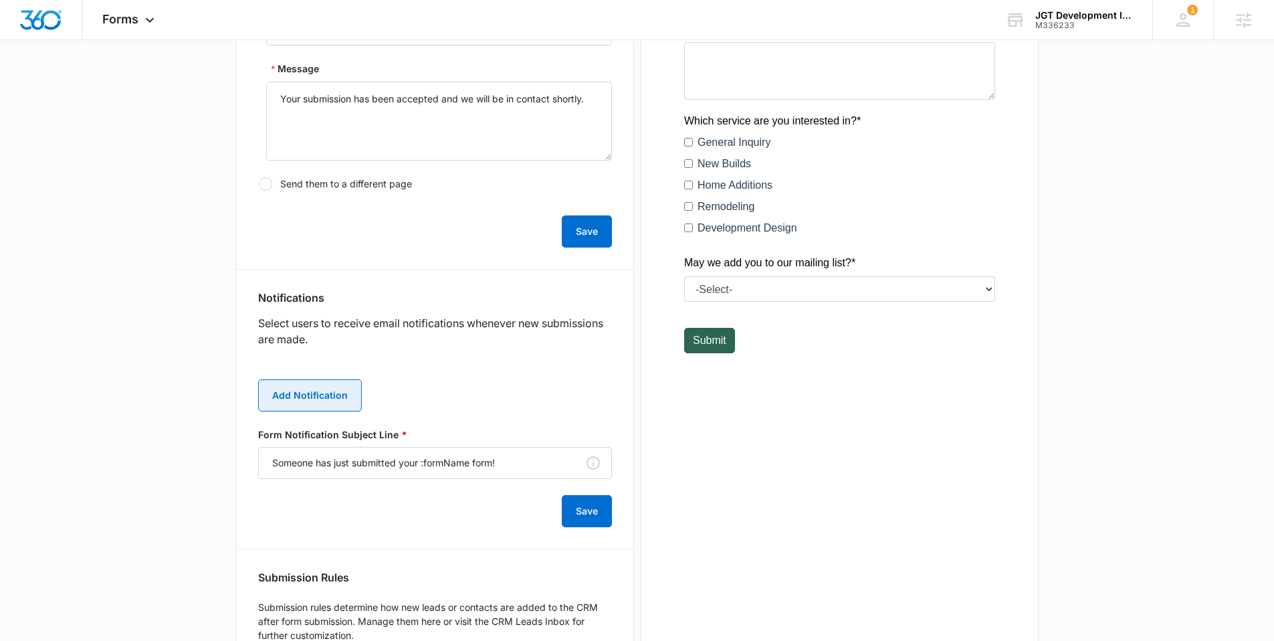
click at [327, 389] on button "Add Notification" at bounding box center [310, 395] width 104 height 32
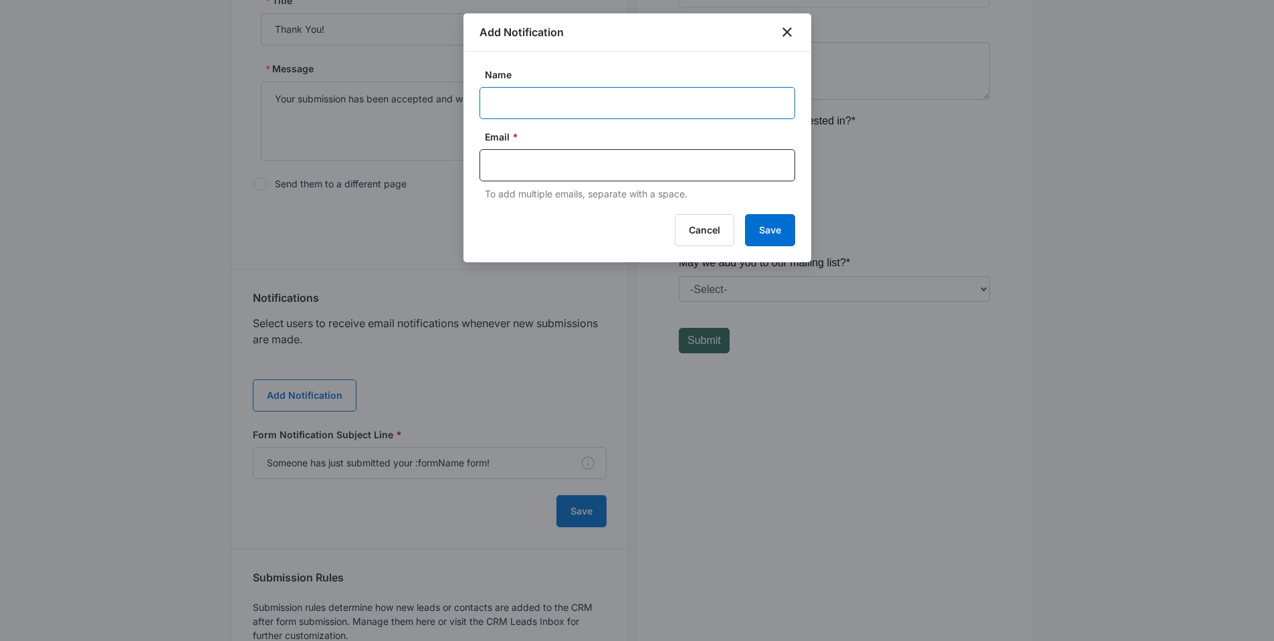
click at [520, 104] on input "Name" at bounding box center [638, 103] width 316 height 32
paste input "JGTDevelopmentInc@gmail.com"
type input "JGTDevelopmentInc@gmail.com"
click at [524, 178] on div at bounding box center [638, 165] width 316 height 32
click at [529, 163] on input "text" at bounding box center [639, 165] width 290 height 20
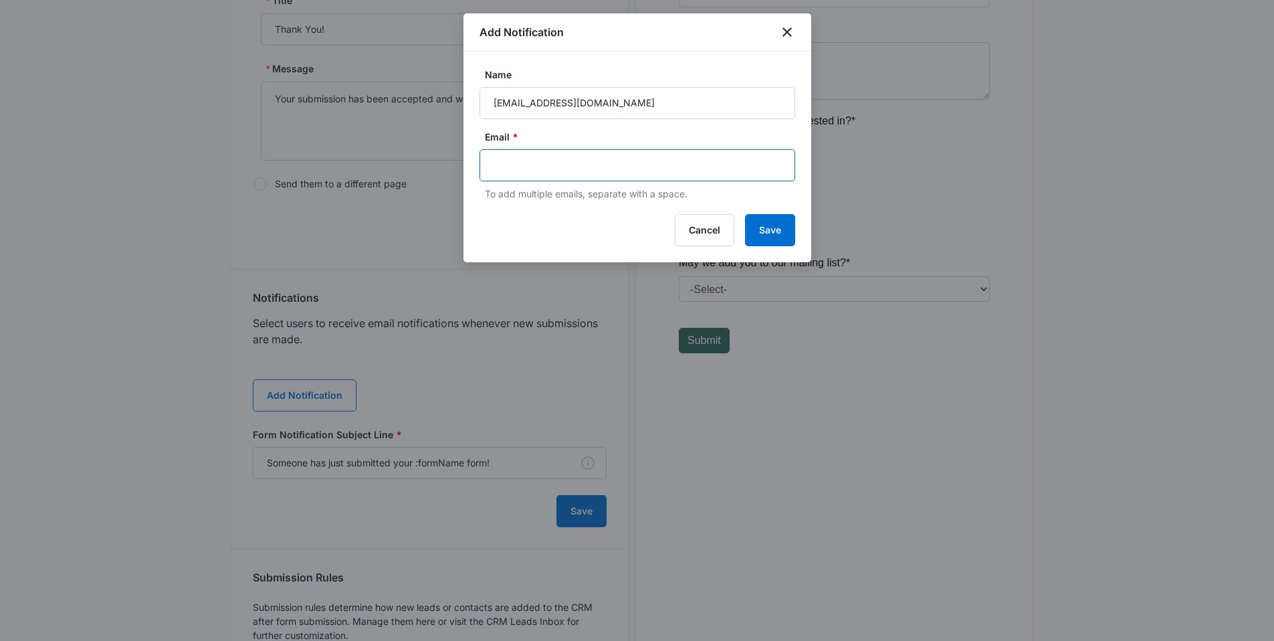
paste input "JGTDevelopmentInc@gmail.com"
type input "JGTDevelopmentInc@gmail.com"
click at [779, 237] on button "Save" at bounding box center [770, 230] width 50 height 32
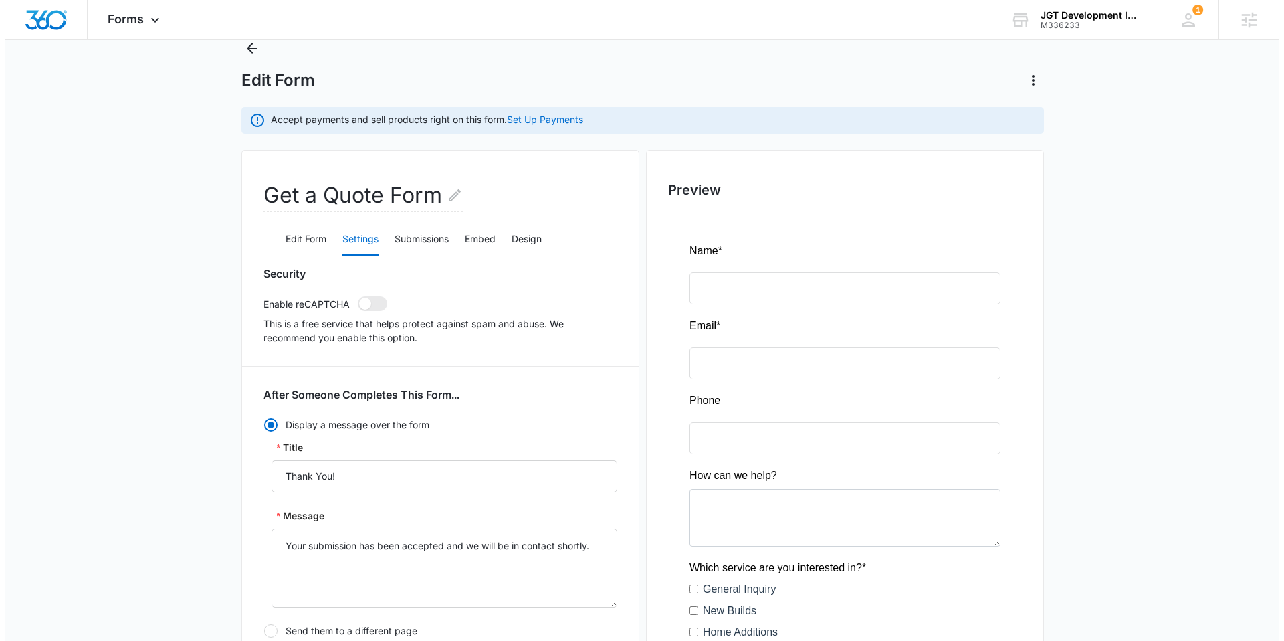
scroll to position [0, 0]
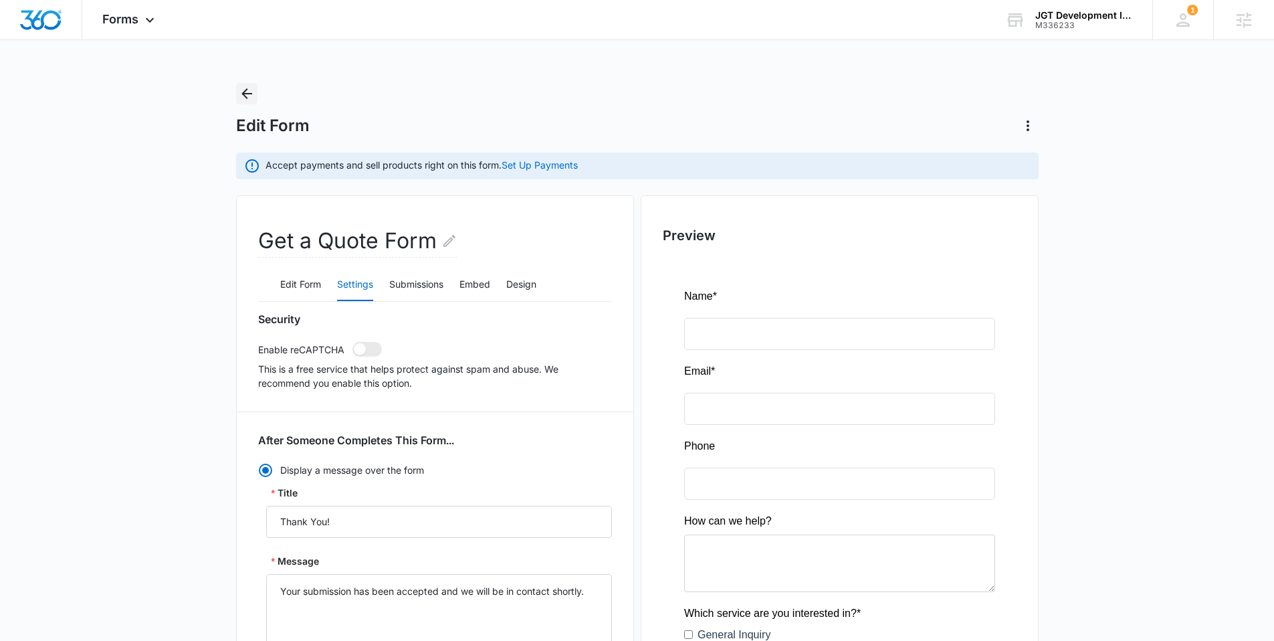
click at [243, 100] on icon "Back" at bounding box center [247, 94] width 16 height 16
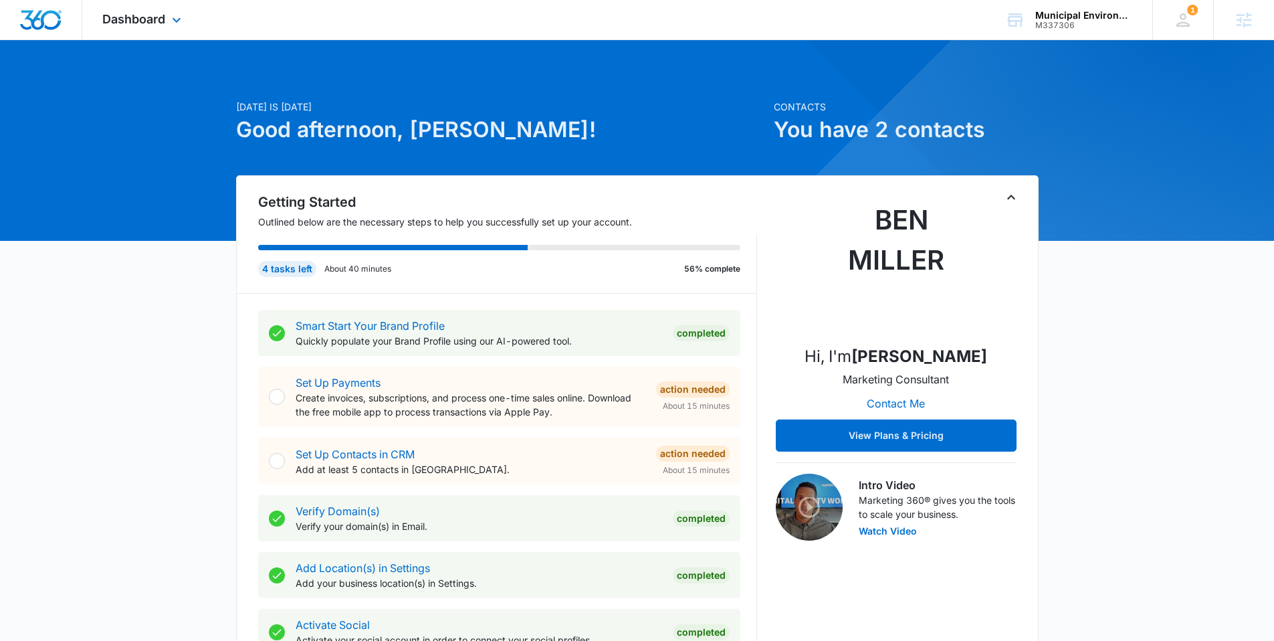
click at [157, 27] on div "Dashboard Apps Reputation Websites Forms CRM Email Social Content Intelligence …" at bounding box center [143, 19] width 122 height 39
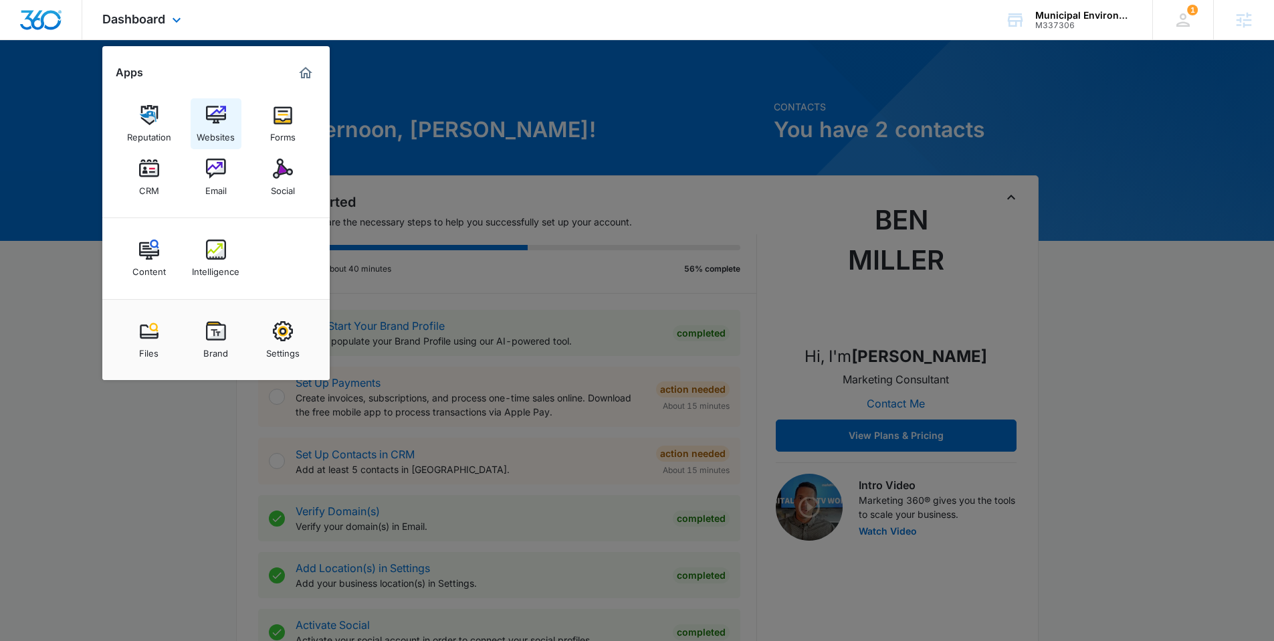
click at [214, 122] on img at bounding box center [216, 115] width 20 height 20
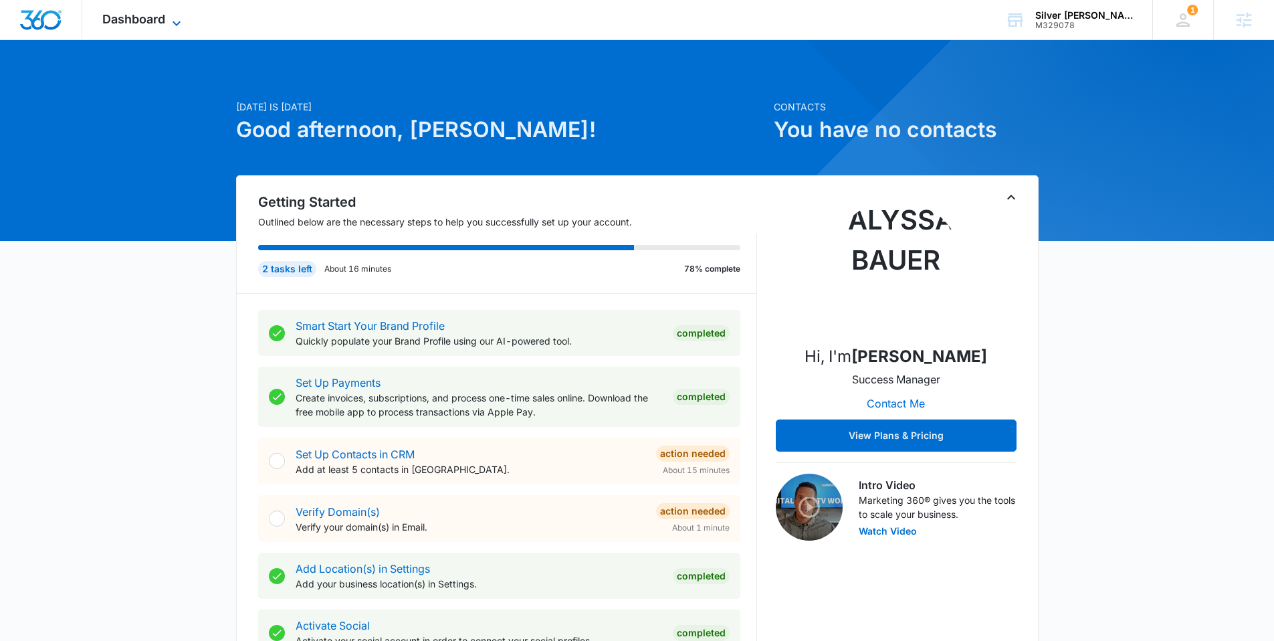
click at [142, 14] on span "Dashboard" at bounding box center [133, 19] width 63 height 14
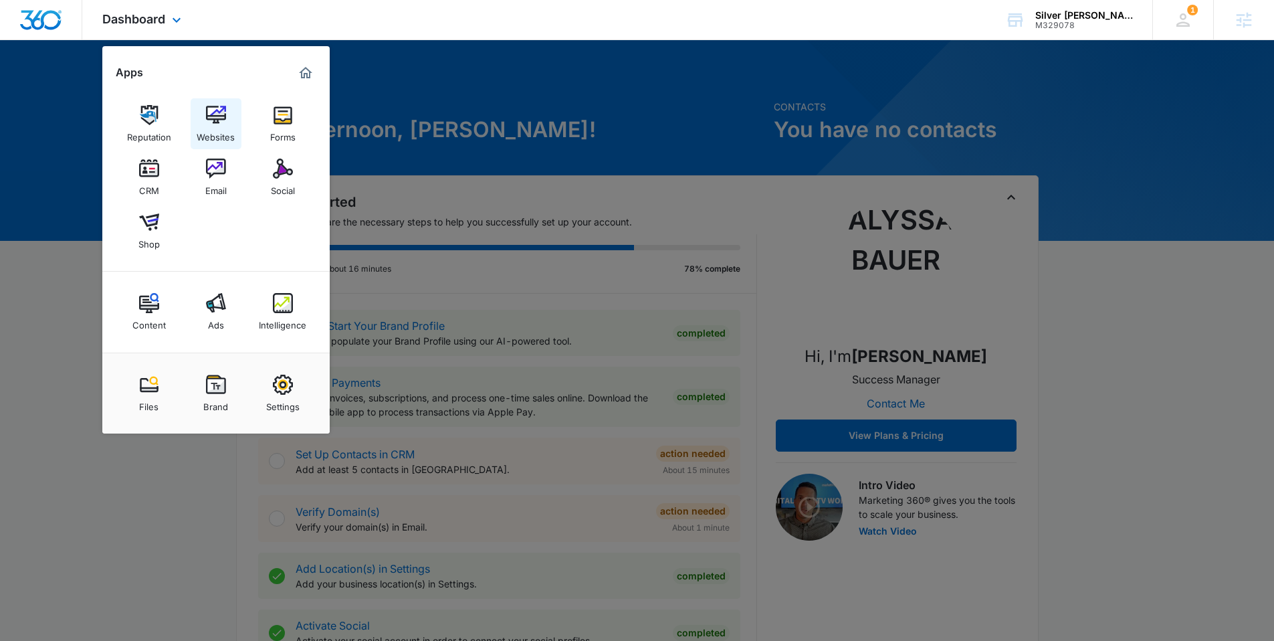
click at [211, 121] on img at bounding box center [216, 115] width 20 height 20
